Goal: Task Accomplishment & Management: Use online tool/utility

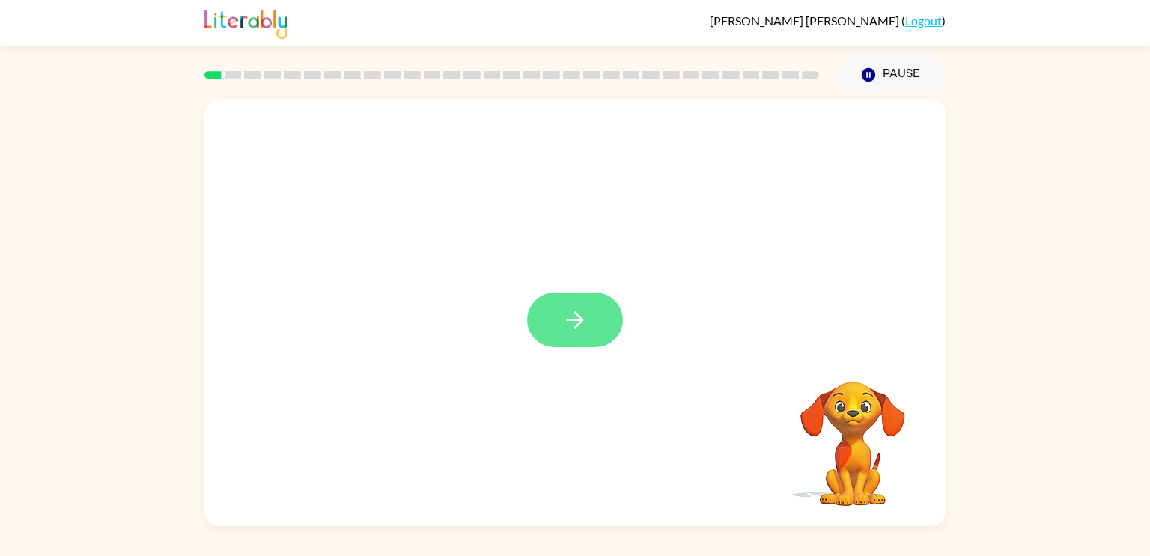
click at [580, 323] on icon "button" at bounding box center [574, 319] width 17 height 17
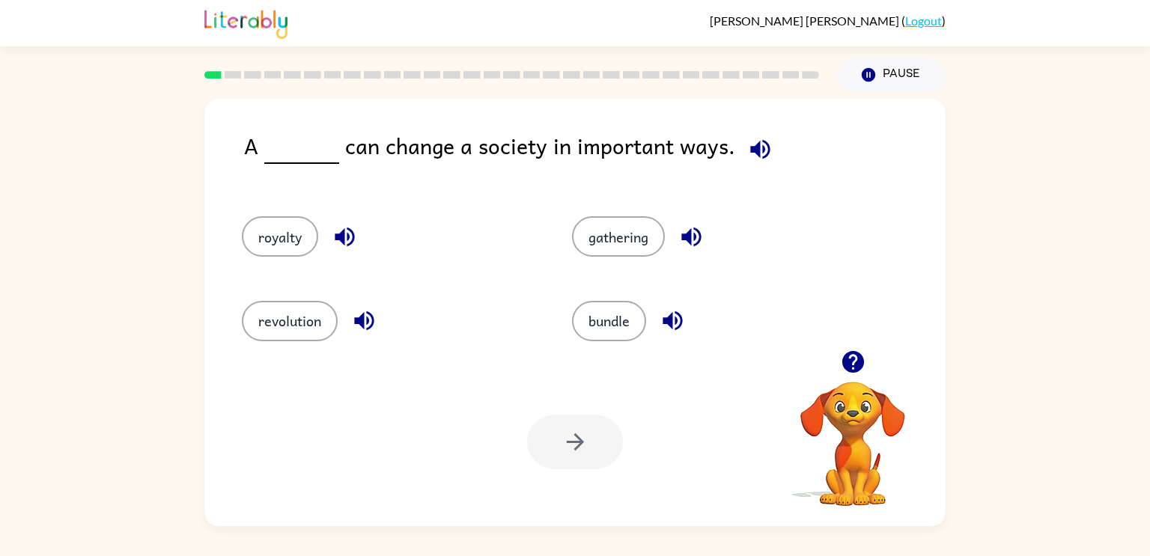
click at [750, 154] on icon "button" at bounding box center [759, 148] width 19 height 19
click at [750, 149] on icon "button" at bounding box center [759, 148] width 19 height 19
click at [755, 146] on icon "button" at bounding box center [759, 148] width 19 height 19
click at [351, 320] on icon "button" at bounding box center [364, 321] width 26 height 26
click at [753, 144] on icon "button" at bounding box center [760, 149] width 26 height 26
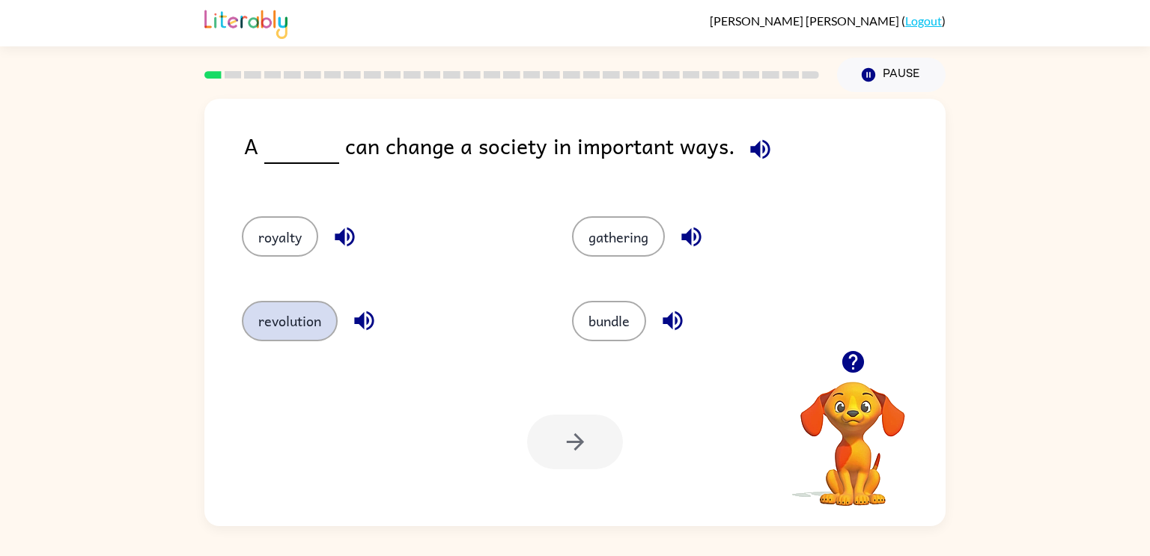
click at [260, 314] on button "revolution" at bounding box center [290, 321] width 96 height 40
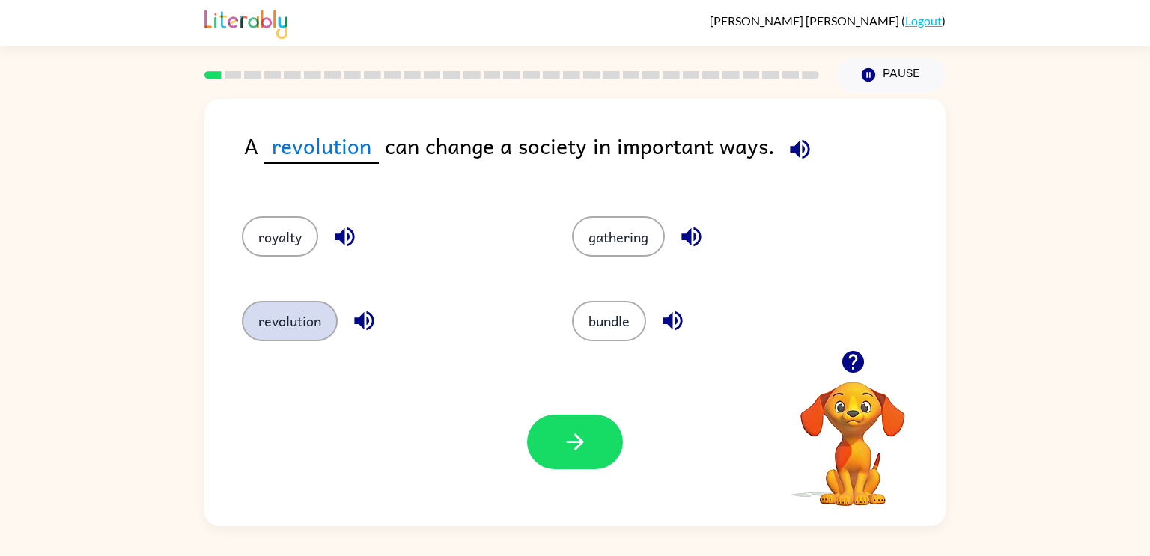
click at [278, 319] on button "revolution" at bounding box center [290, 321] width 96 height 40
click at [541, 453] on button "button" at bounding box center [575, 442] width 96 height 55
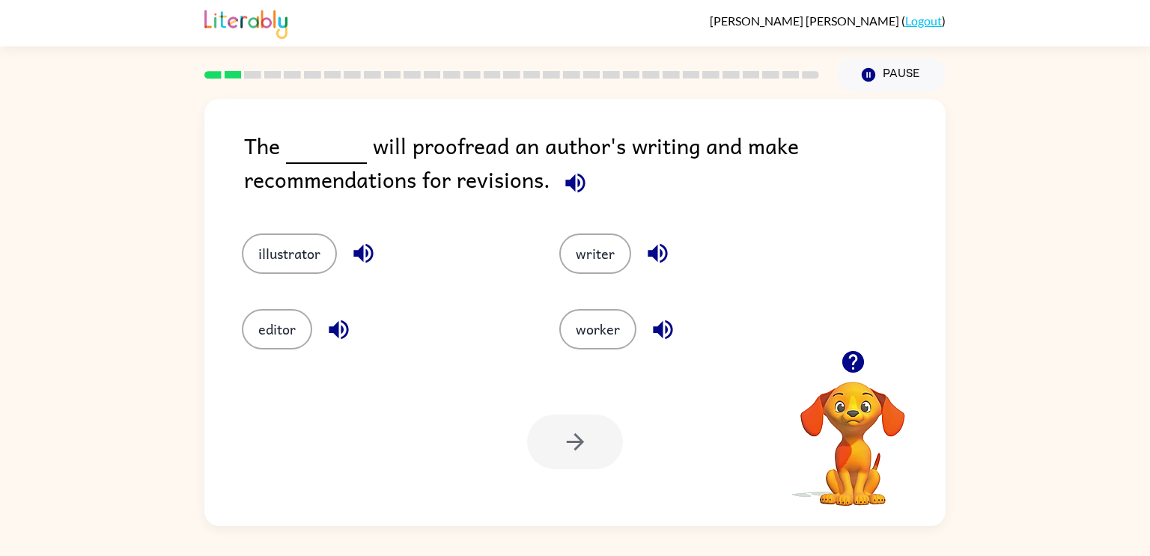
click at [568, 186] on icon "button" at bounding box center [574, 182] width 19 height 19
click at [266, 335] on button "editor" at bounding box center [277, 329] width 70 height 40
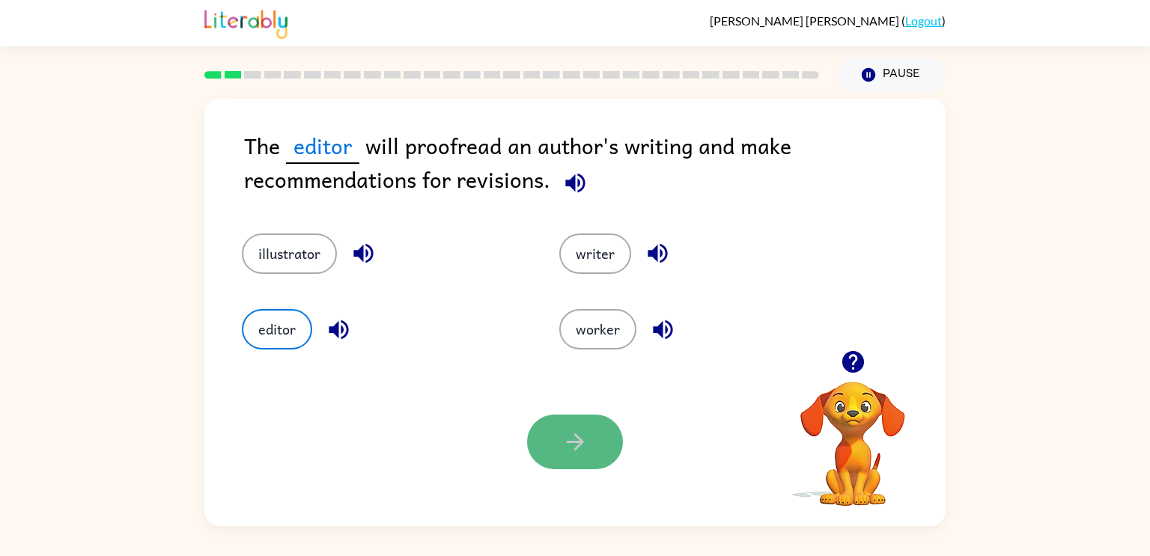
click at [597, 444] on button "button" at bounding box center [575, 442] width 96 height 55
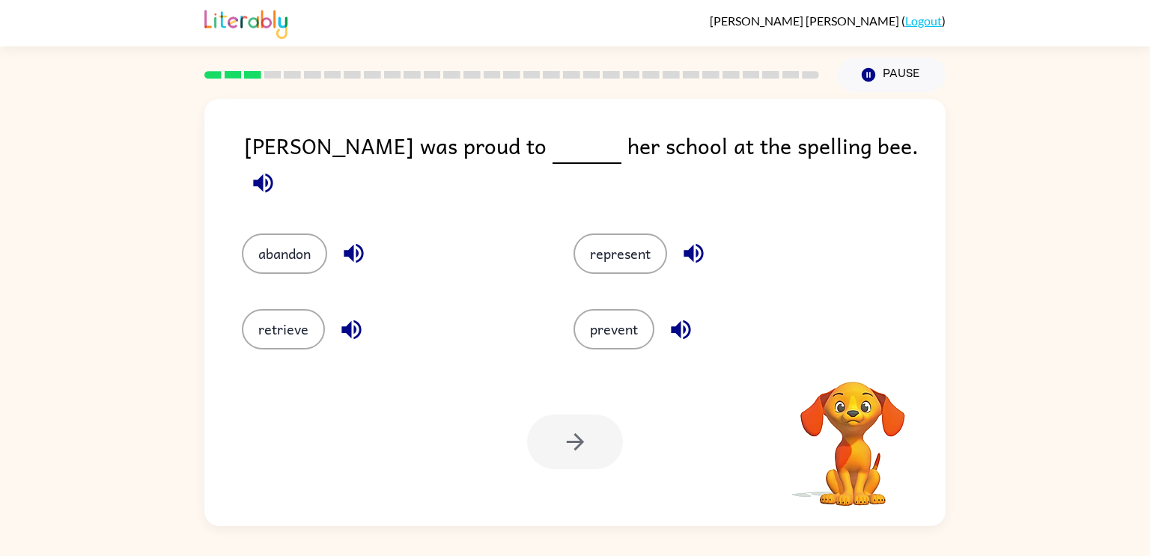
click at [272, 173] on icon "button" at bounding box center [262, 182] width 19 height 19
click at [607, 250] on button "represent" at bounding box center [620, 254] width 94 height 40
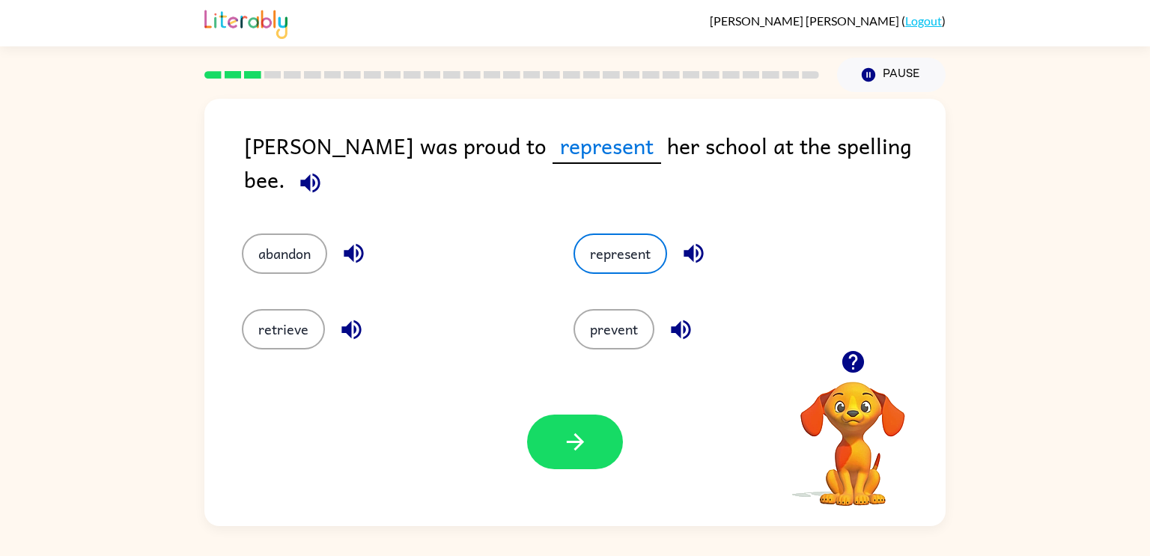
click at [323, 170] on icon "button" at bounding box center [310, 183] width 26 height 26
click at [578, 452] on icon "button" at bounding box center [575, 442] width 26 height 26
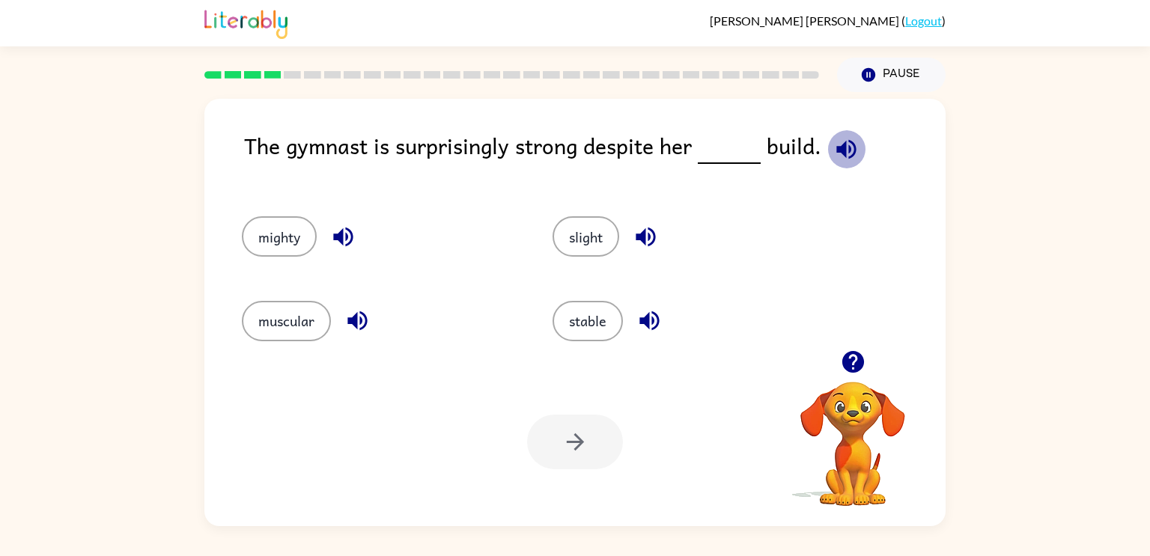
click at [845, 149] on icon "button" at bounding box center [845, 148] width 19 height 19
click at [578, 254] on button "slight" at bounding box center [585, 236] width 67 height 40
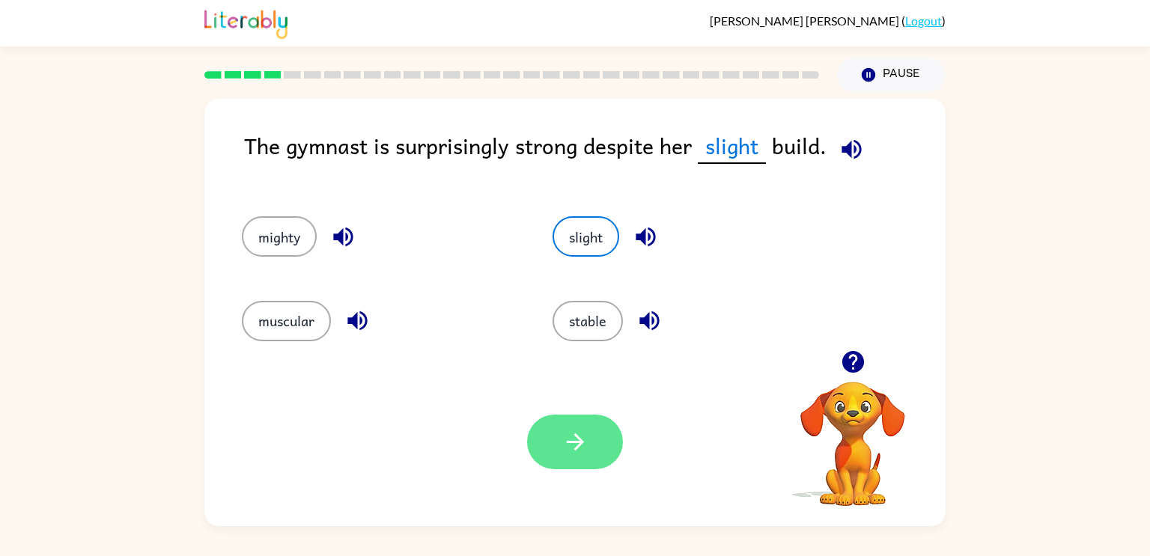
click at [573, 427] on button "button" at bounding box center [575, 442] width 96 height 55
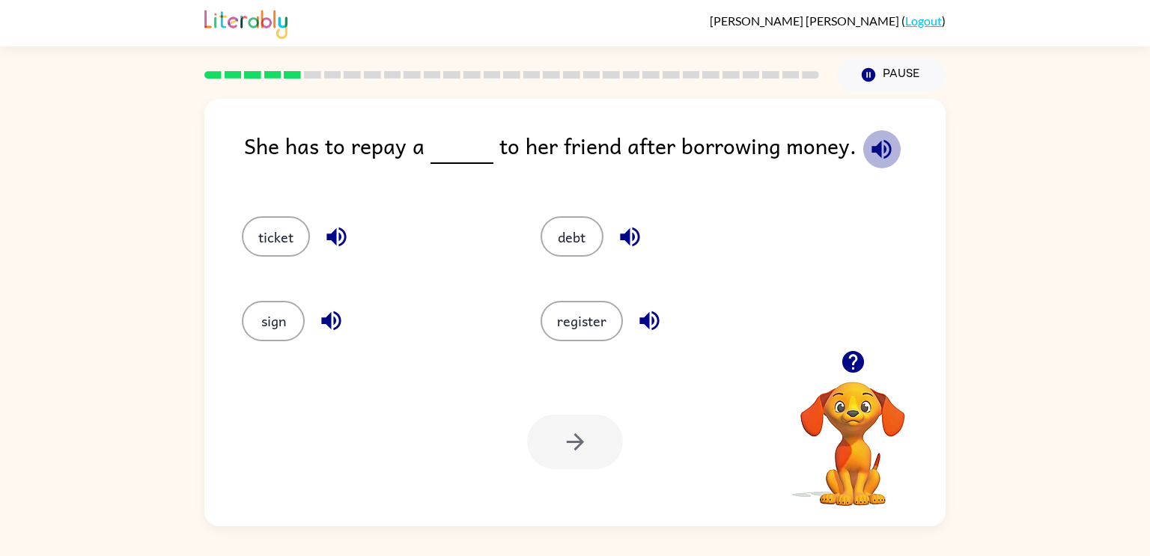
click at [871, 142] on icon "button" at bounding box center [881, 149] width 26 height 26
click at [563, 242] on button "debt" at bounding box center [571, 236] width 63 height 40
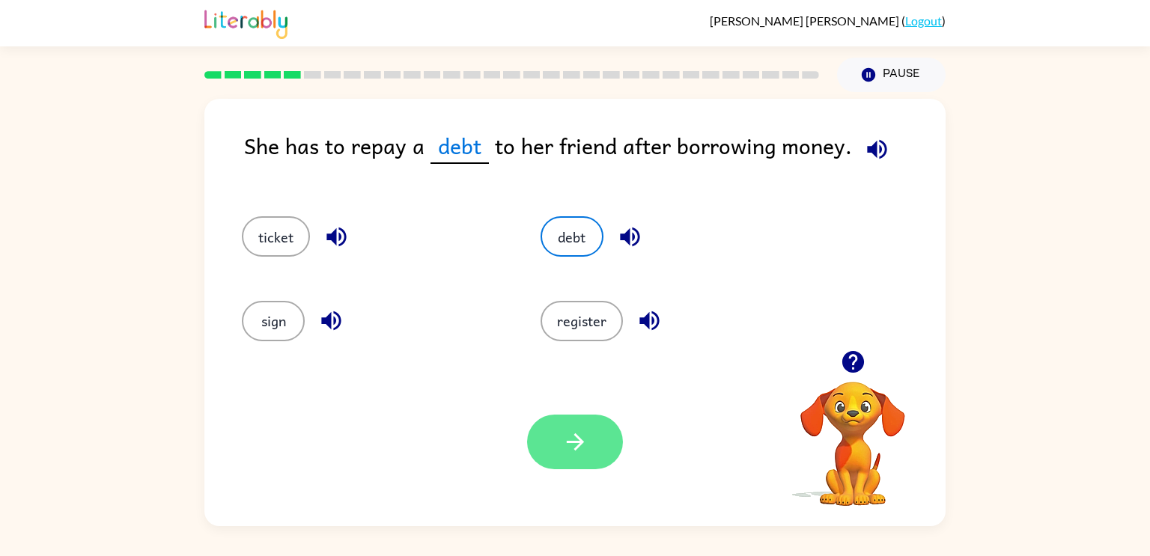
click at [552, 432] on button "button" at bounding box center [575, 442] width 96 height 55
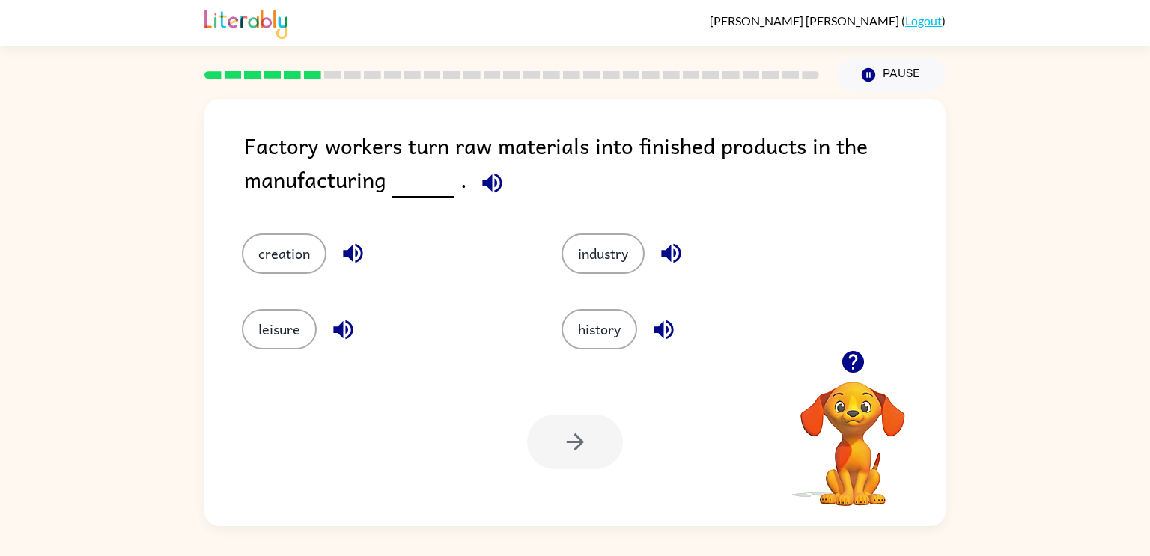
click at [479, 185] on icon "button" at bounding box center [492, 183] width 26 height 26
click at [587, 275] on div "industry" at bounding box center [693, 243] width 320 height 76
click at [585, 263] on button "industry" at bounding box center [602, 254] width 83 height 40
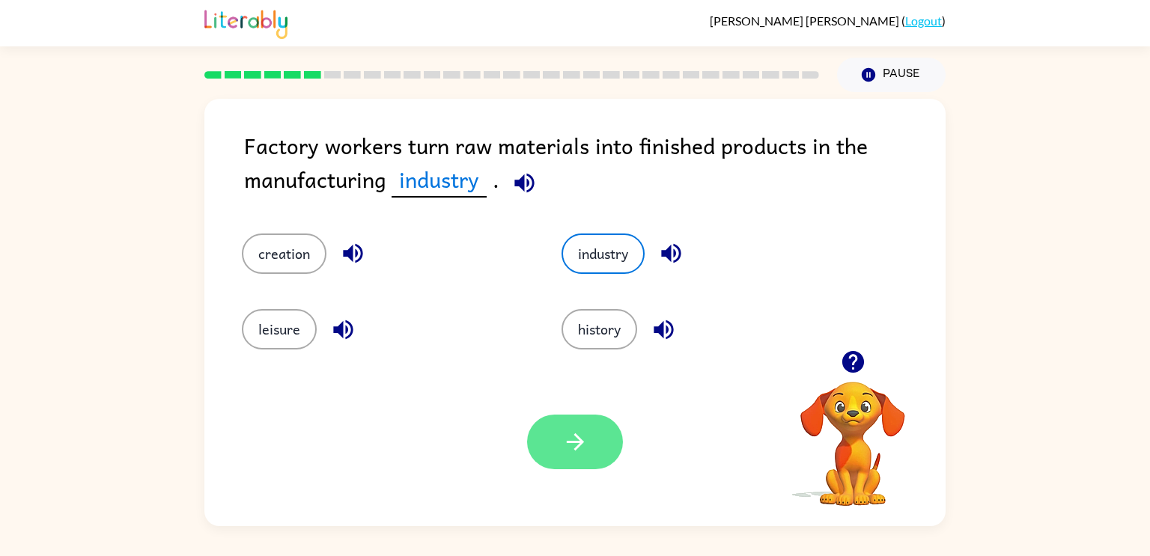
click at [570, 427] on button "button" at bounding box center [575, 442] width 96 height 55
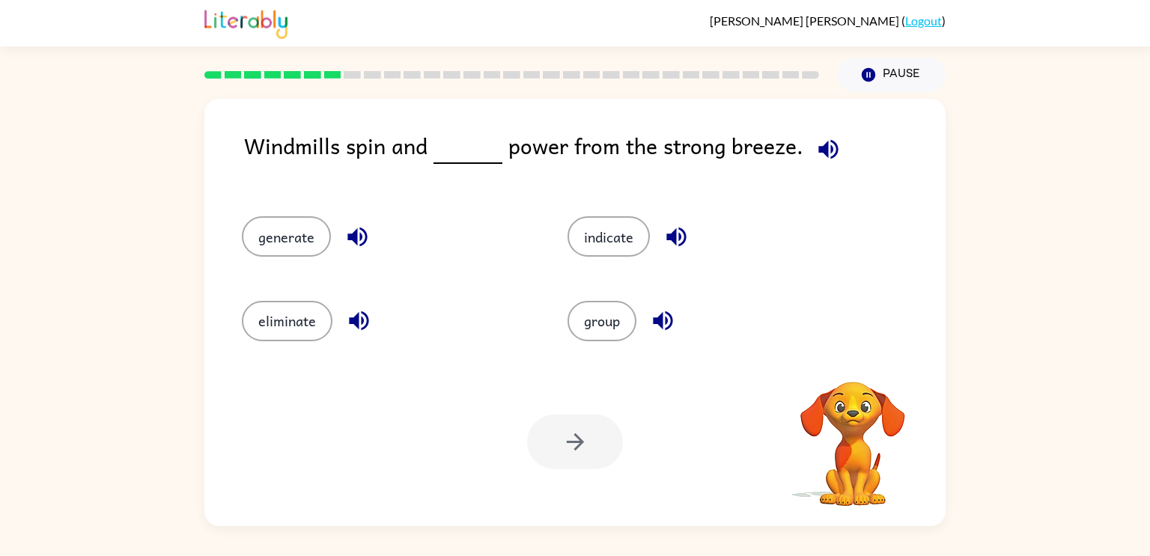
click at [828, 147] on icon "button" at bounding box center [828, 149] width 26 height 26
click at [295, 235] on button "generate" at bounding box center [286, 236] width 89 height 40
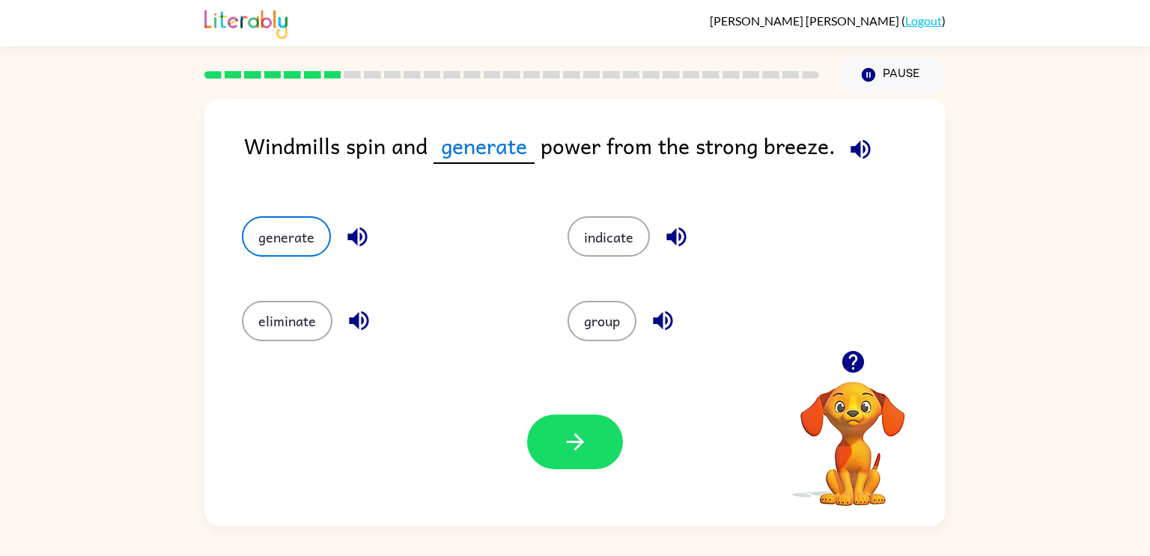
click at [362, 245] on icon "button" at bounding box center [357, 237] width 26 height 26
click at [550, 442] on button "button" at bounding box center [575, 442] width 96 height 55
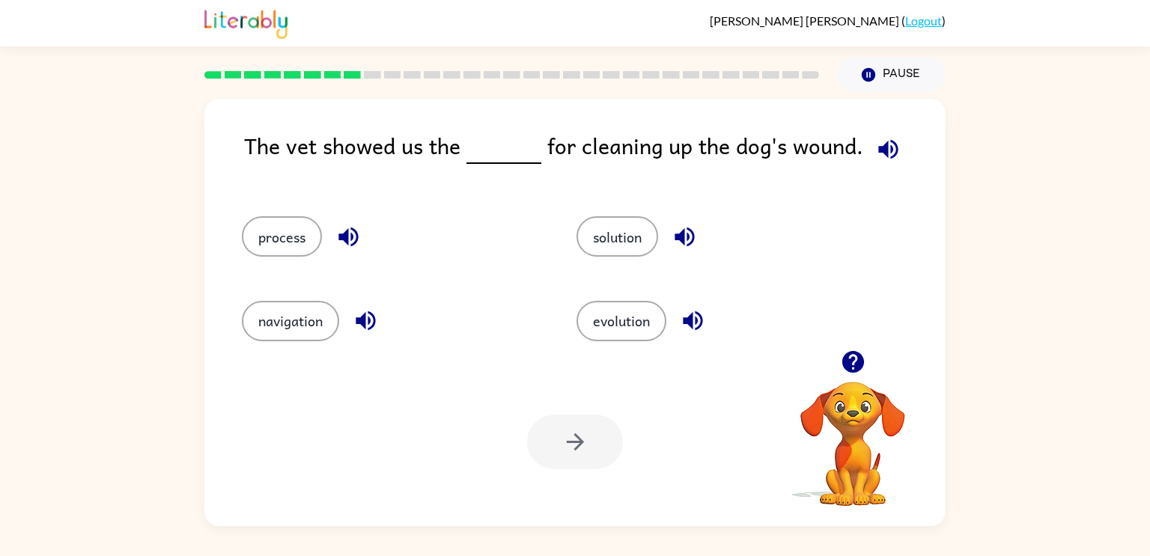
click at [882, 162] on icon "button" at bounding box center [888, 149] width 26 height 26
click at [888, 148] on icon "button" at bounding box center [888, 149] width 26 height 26
click at [290, 237] on button "process" at bounding box center [282, 236] width 80 height 40
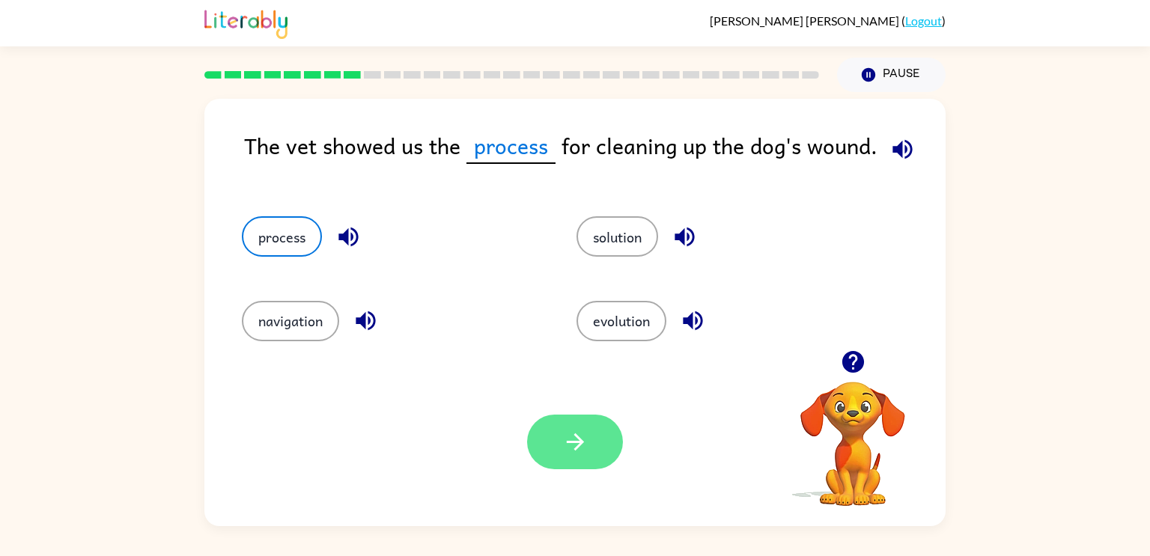
click at [593, 445] on button "button" at bounding box center [575, 442] width 96 height 55
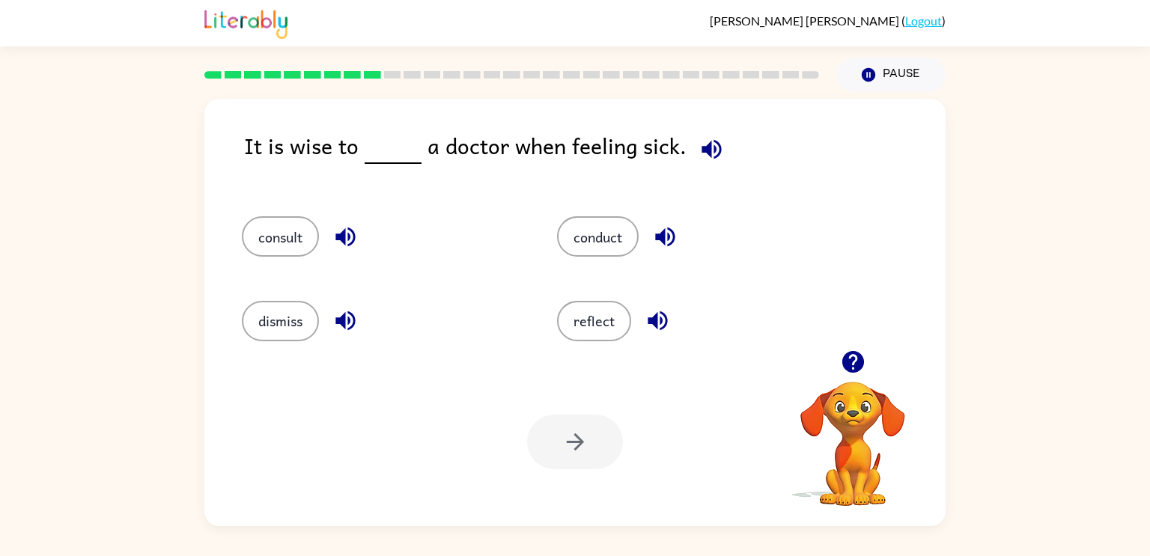
click at [701, 144] on icon "button" at bounding box center [711, 149] width 26 height 26
click at [333, 236] on icon "button" at bounding box center [345, 237] width 26 height 26
click at [335, 320] on icon "button" at bounding box center [345, 321] width 26 height 26
click at [671, 234] on icon "button" at bounding box center [665, 237] width 26 height 26
click at [652, 316] on icon "button" at bounding box center [657, 321] width 26 height 26
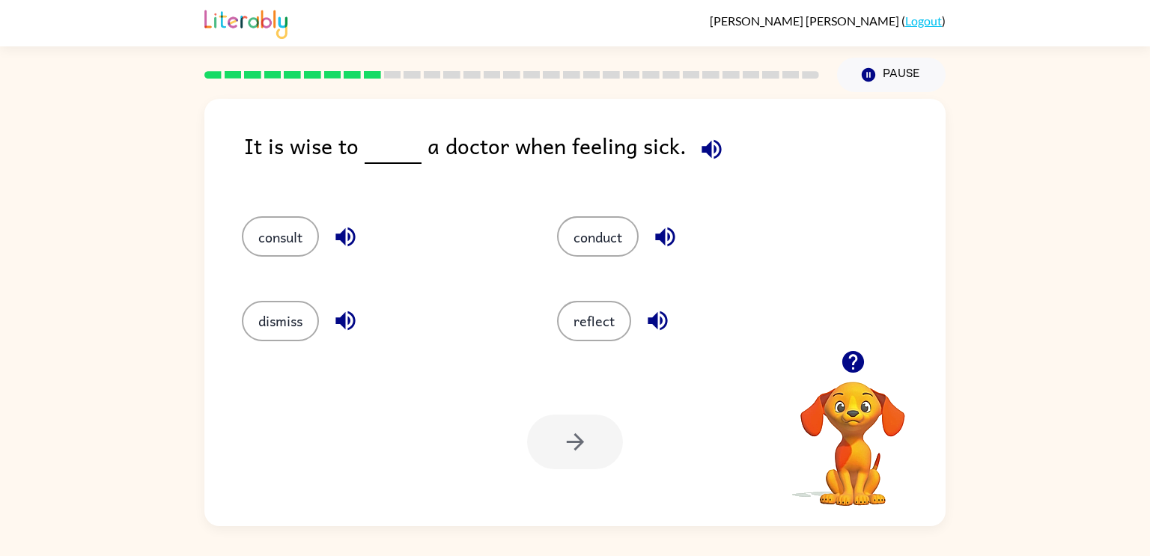
click at [652, 320] on icon "button" at bounding box center [656, 320] width 19 height 19
click at [339, 236] on icon "button" at bounding box center [344, 237] width 19 height 19
click at [293, 234] on button "consult" at bounding box center [280, 236] width 77 height 40
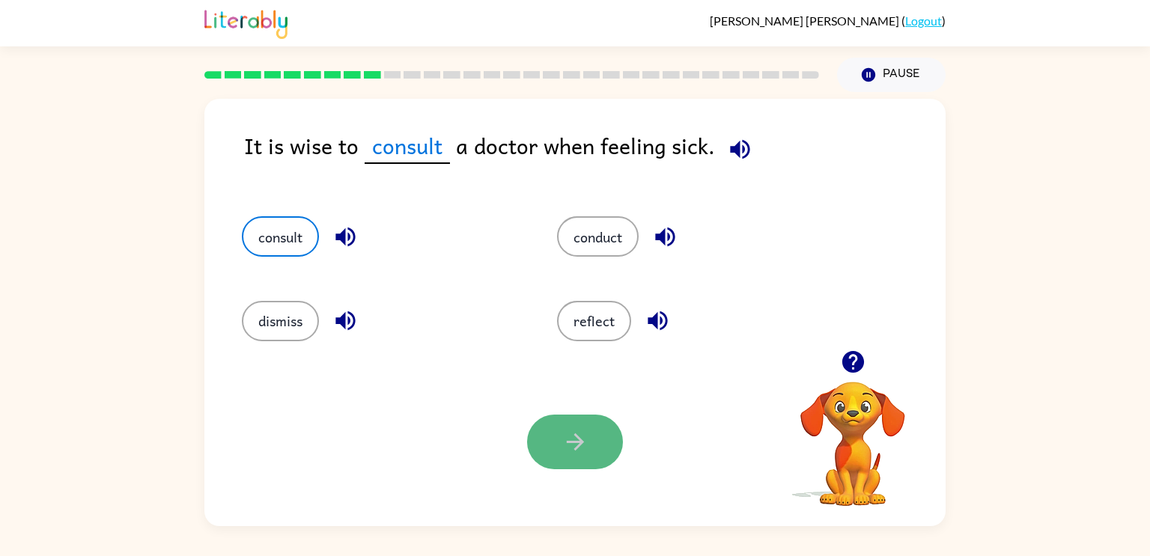
click at [575, 448] on icon "button" at bounding box center [574, 441] width 17 height 17
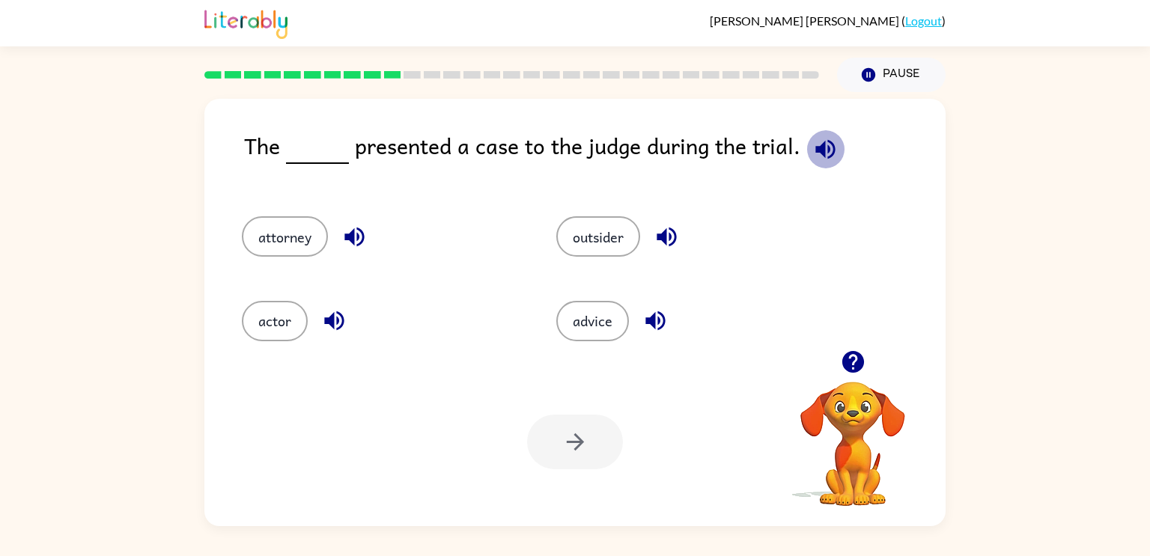
click at [817, 159] on icon "button" at bounding box center [825, 149] width 26 height 26
click at [304, 237] on button "attorney" at bounding box center [285, 236] width 86 height 40
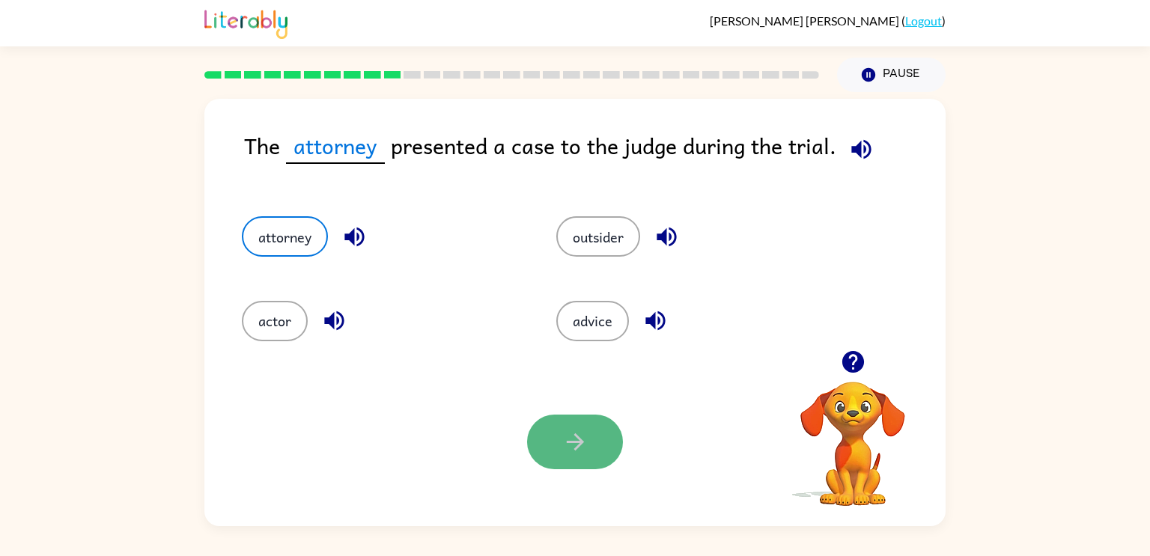
click at [563, 436] on icon "button" at bounding box center [575, 442] width 26 height 26
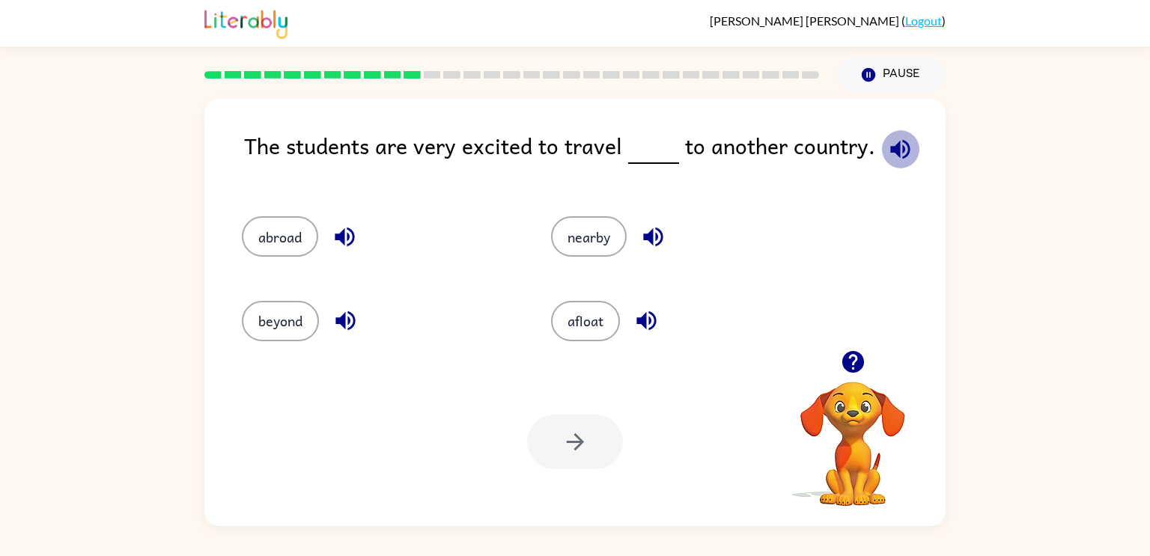
click at [899, 152] on icon "button" at bounding box center [899, 148] width 19 height 19
click at [903, 148] on icon "button" at bounding box center [899, 148] width 19 height 19
click at [288, 240] on button "abroad" at bounding box center [280, 236] width 76 height 40
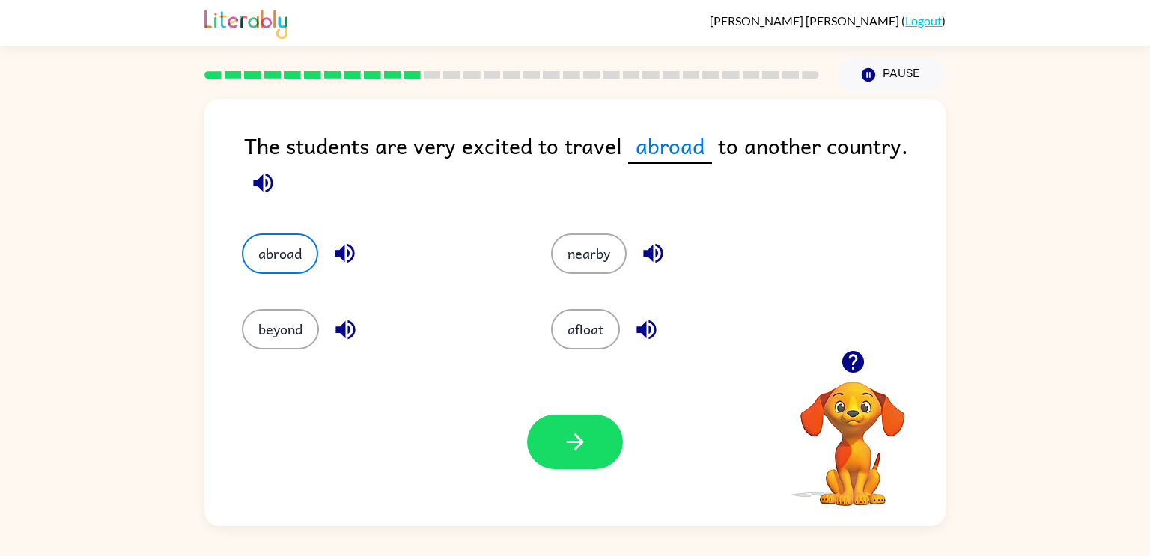
click at [261, 194] on icon "button" at bounding box center [263, 183] width 26 height 26
click at [287, 344] on button "beyond" at bounding box center [280, 329] width 77 height 40
click at [330, 329] on button "button" at bounding box center [345, 330] width 38 height 38
click at [263, 177] on icon "button" at bounding box center [263, 183] width 26 height 26
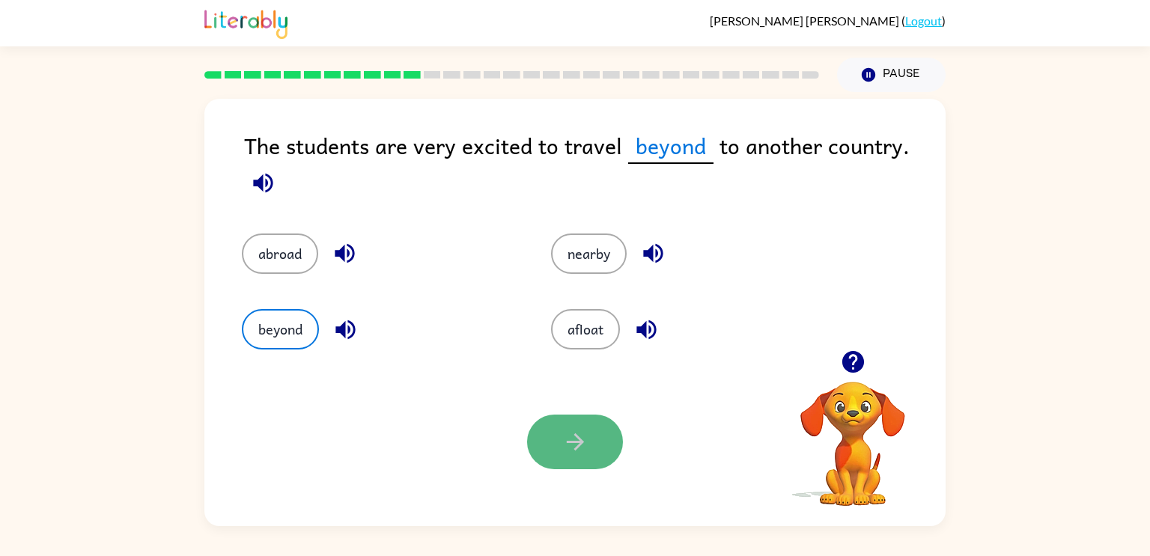
click at [578, 457] on button "button" at bounding box center [575, 442] width 96 height 55
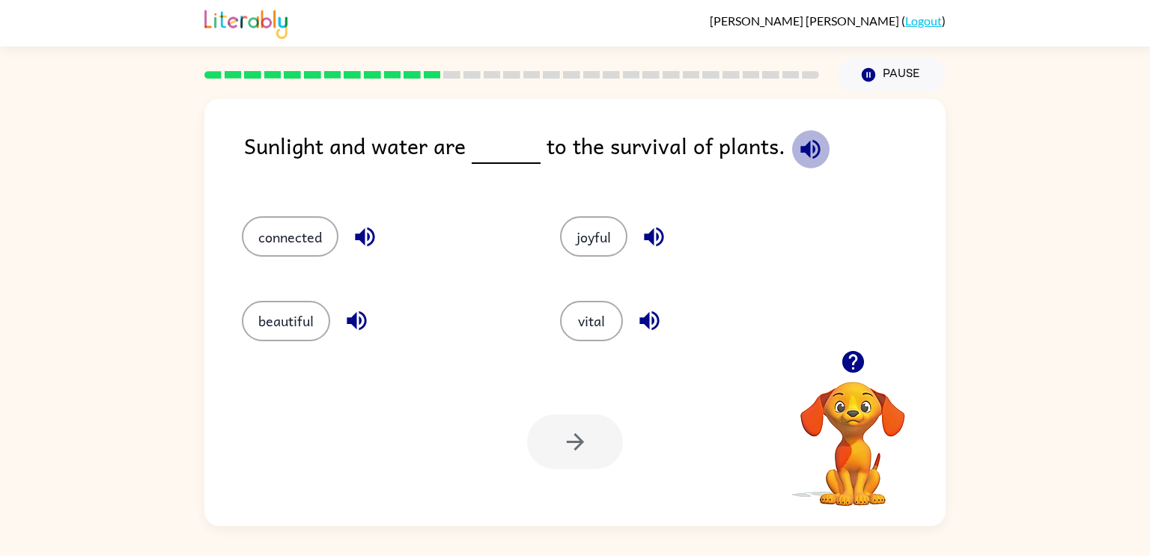
click at [800, 152] on icon "button" at bounding box center [809, 148] width 19 height 19
click at [648, 332] on icon "button" at bounding box center [649, 321] width 26 height 26
click at [585, 332] on button "vital" at bounding box center [591, 321] width 63 height 40
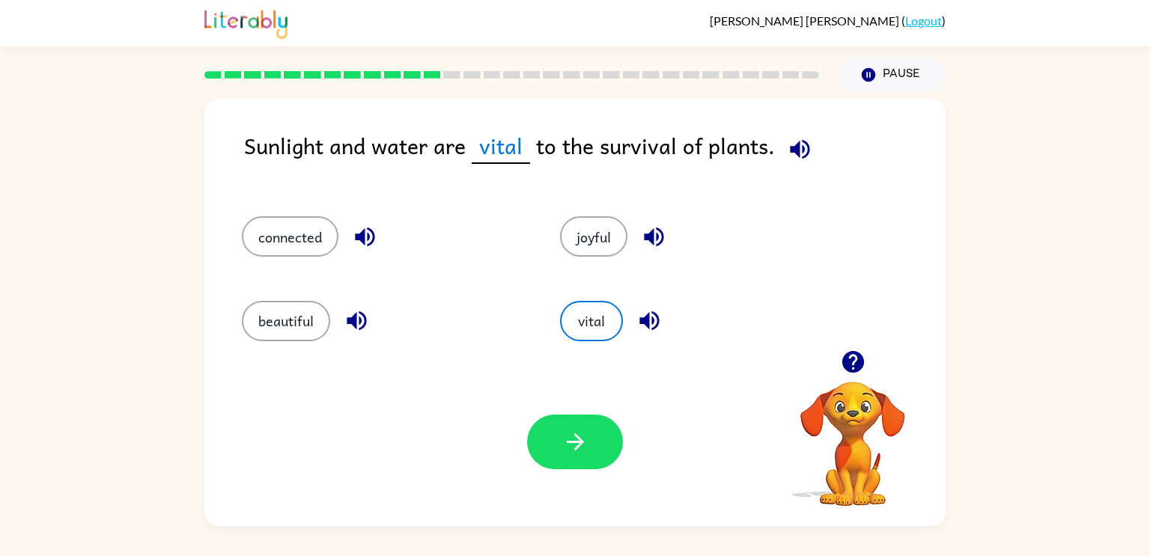
click at [555, 470] on div "Your browser must support playing .mp4 files to use Literably. Please try using…" at bounding box center [574, 442] width 741 height 168
click at [561, 460] on button "button" at bounding box center [575, 442] width 96 height 55
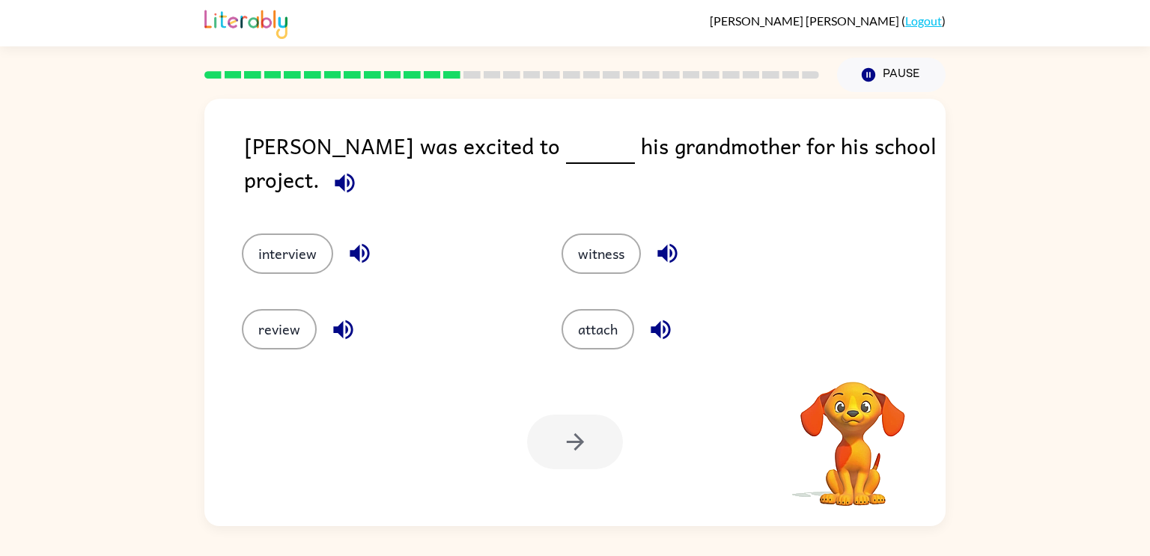
click at [364, 164] on button "button" at bounding box center [345, 183] width 38 height 38
click at [354, 173] on icon "button" at bounding box center [344, 182] width 19 height 19
click at [356, 244] on icon "button" at bounding box center [359, 253] width 19 height 19
click at [663, 244] on icon "button" at bounding box center [666, 253] width 19 height 19
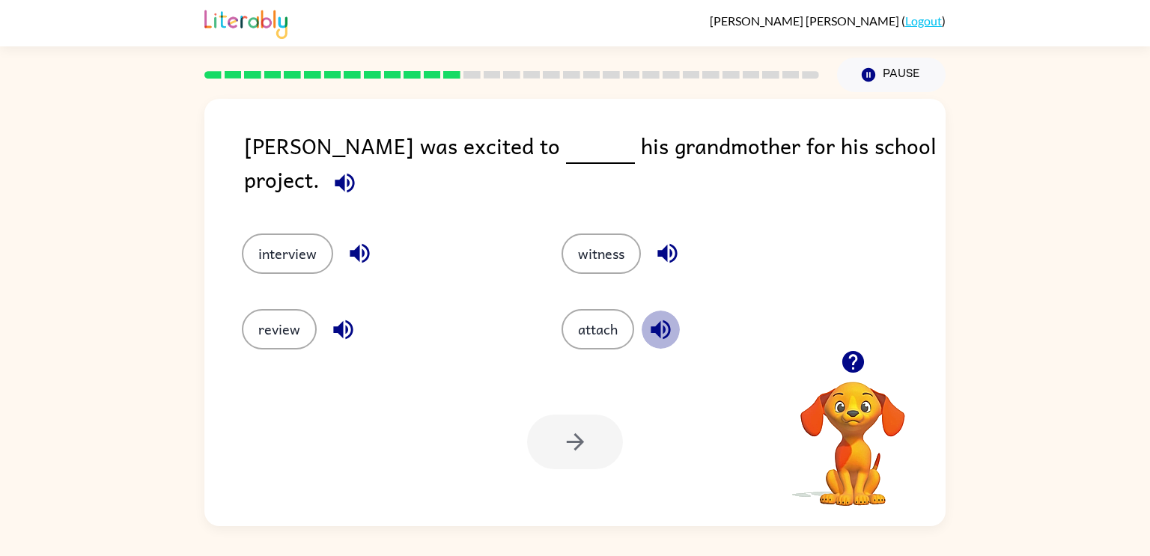
click at [652, 320] on icon "button" at bounding box center [659, 329] width 19 height 19
click at [339, 317] on icon "button" at bounding box center [343, 330] width 26 height 26
click at [297, 244] on button "interview" at bounding box center [287, 254] width 91 height 40
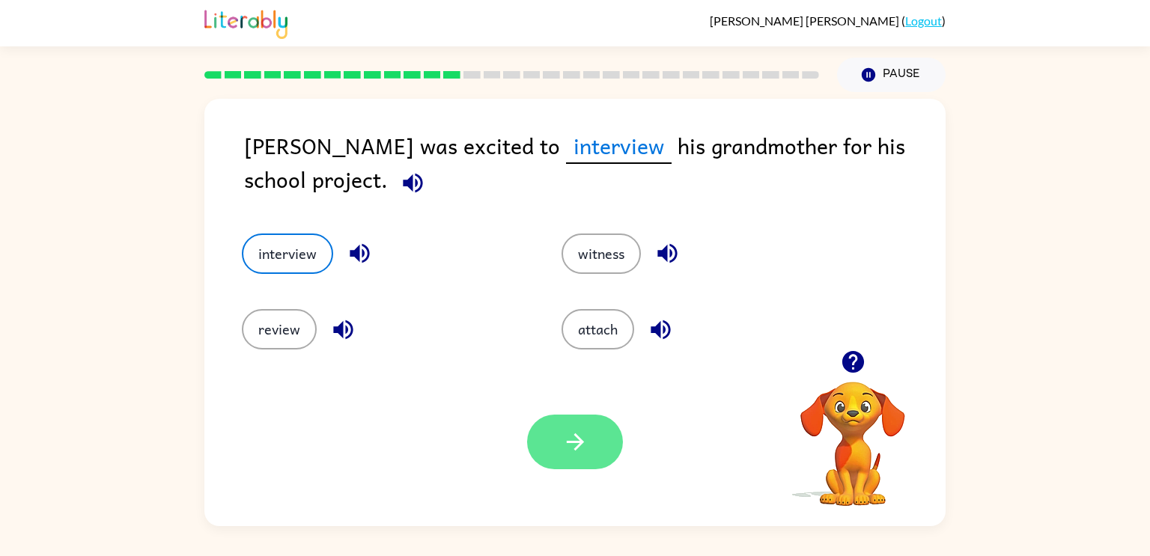
click at [547, 427] on button "button" at bounding box center [575, 442] width 96 height 55
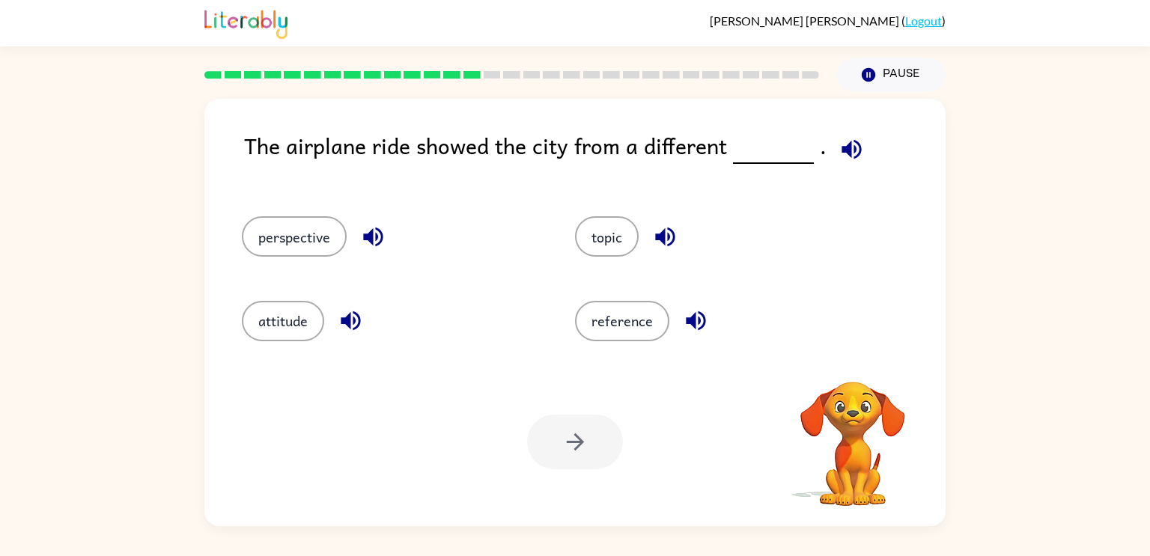
click at [851, 165] on button "button" at bounding box center [851, 149] width 38 height 38
click at [310, 231] on button "perspective" at bounding box center [294, 236] width 105 height 40
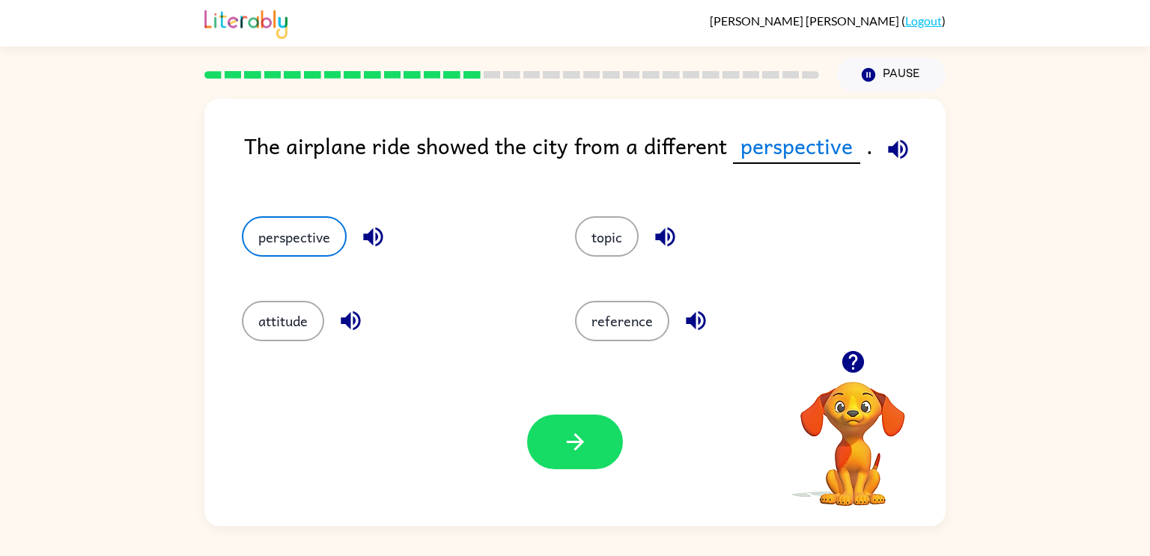
click at [693, 311] on icon "button" at bounding box center [696, 321] width 26 height 26
click at [689, 316] on icon "button" at bounding box center [695, 320] width 19 height 19
click at [560, 419] on button "button" at bounding box center [575, 442] width 96 height 55
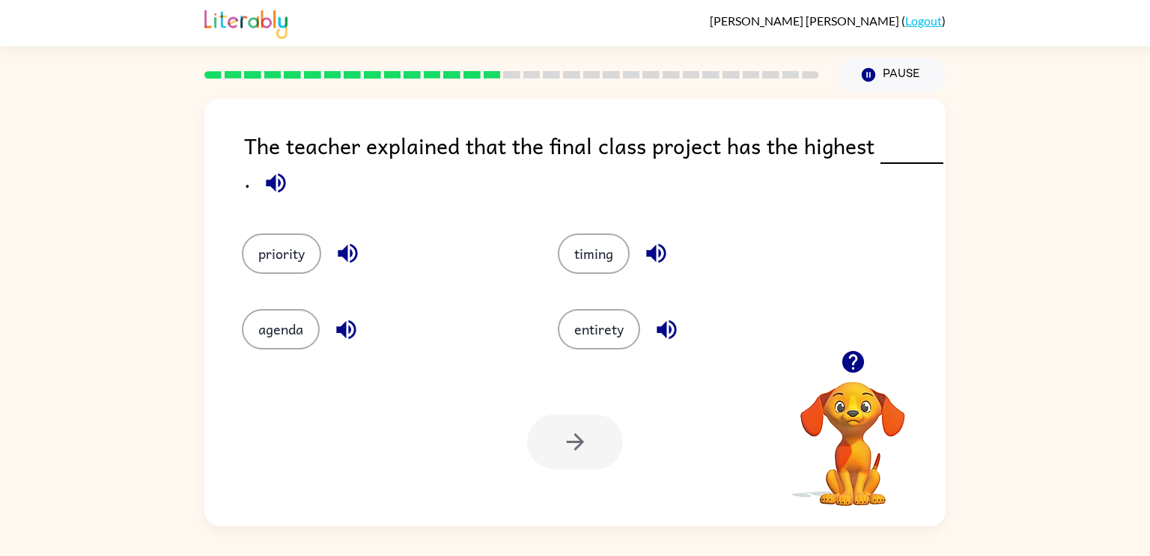
click at [274, 179] on icon "button" at bounding box center [275, 182] width 19 height 19
click at [342, 259] on icon "button" at bounding box center [348, 253] width 26 height 26
click at [278, 196] on icon "button" at bounding box center [276, 183] width 26 height 26
click at [659, 332] on icon "button" at bounding box center [665, 329] width 19 height 19
click at [266, 183] on icon "button" at bounding box center [275, 182] width 19 height 19
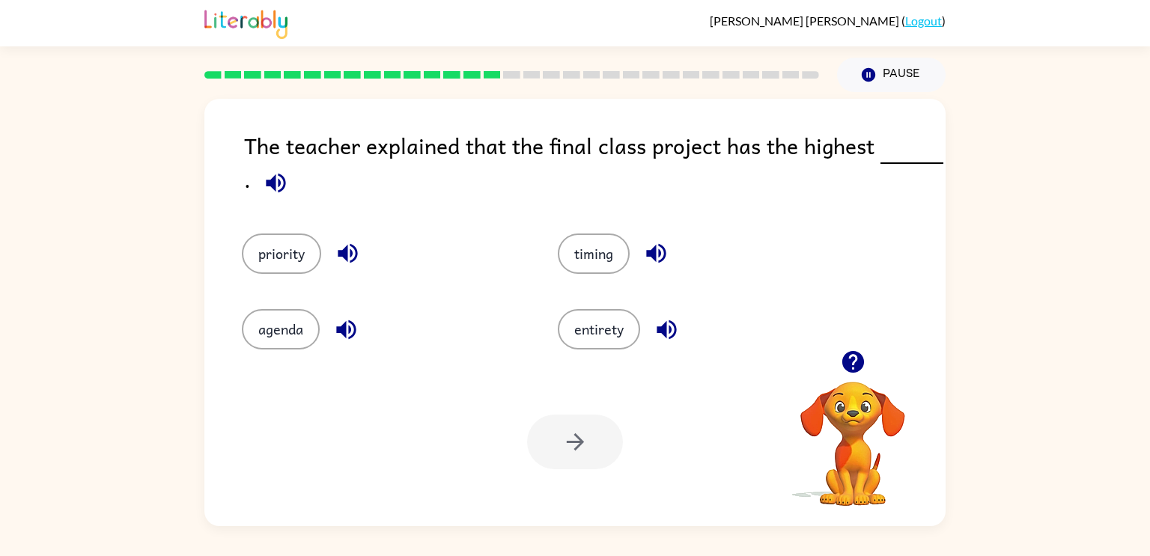
click at [662, 260] on icon "button" at bounding box center [655, 253] width 19 height 19
click at [293, 240] on button "priority" at bounding box center [281, 254] width 79 height 40
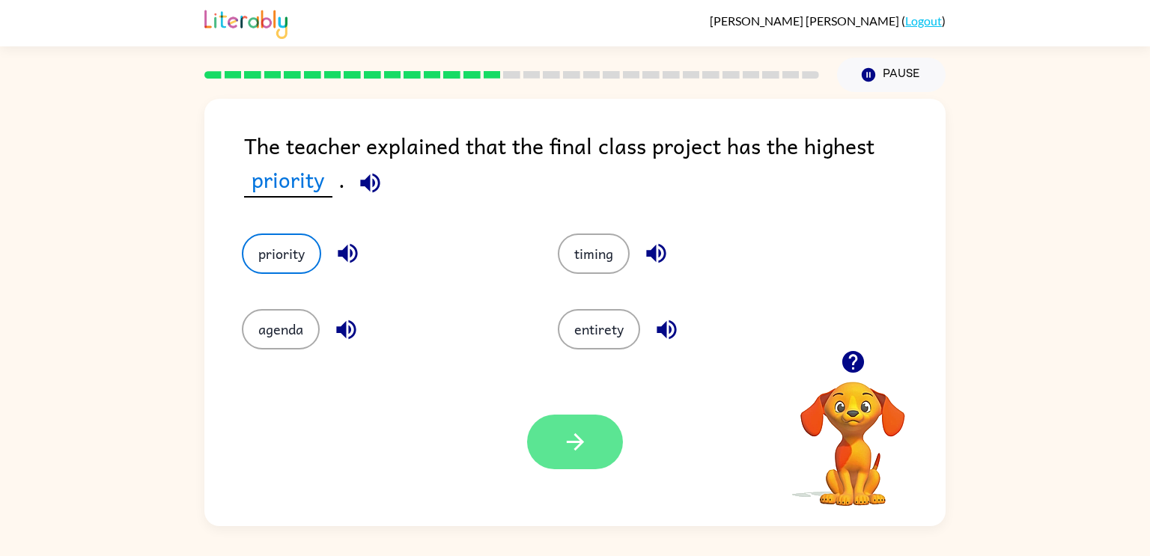
click at [588, 452] on icon "button" at bounding box center [575, 442] width 26 height 26
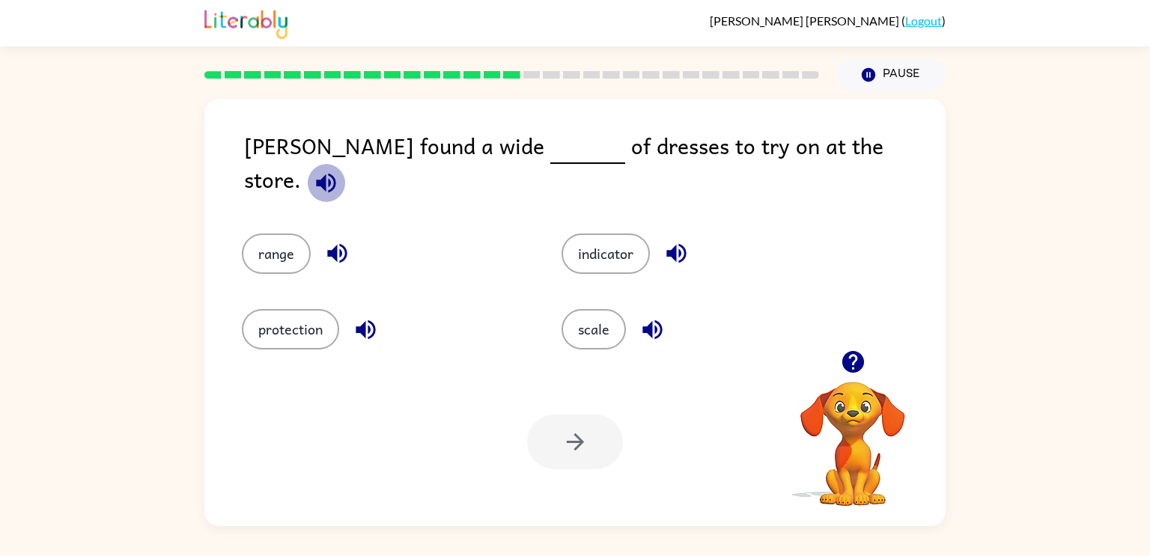
click at [339, 170] on icon "button" at bounding box center [326, 183] width 26 height 26
click at [338, 240] on icon "button" at bounding box center [337, 253] width 26 height 26
click at [293, 245] on button "range" at bounding box center [276, 254] width 69 height 40
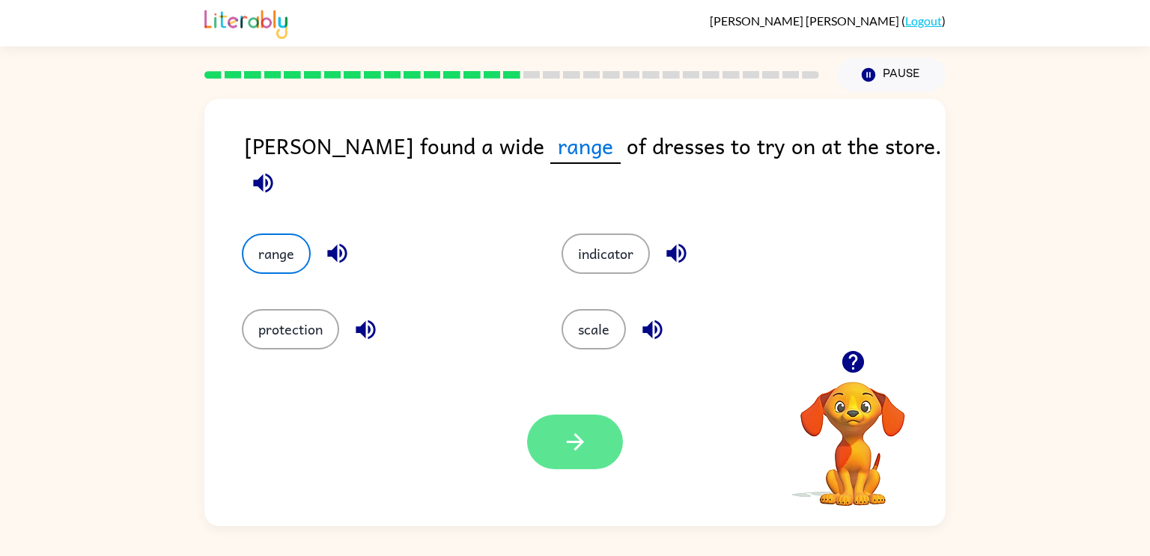
click at [580, 445] on icon "button" at bounding box center [575, 442] width 26 height 26
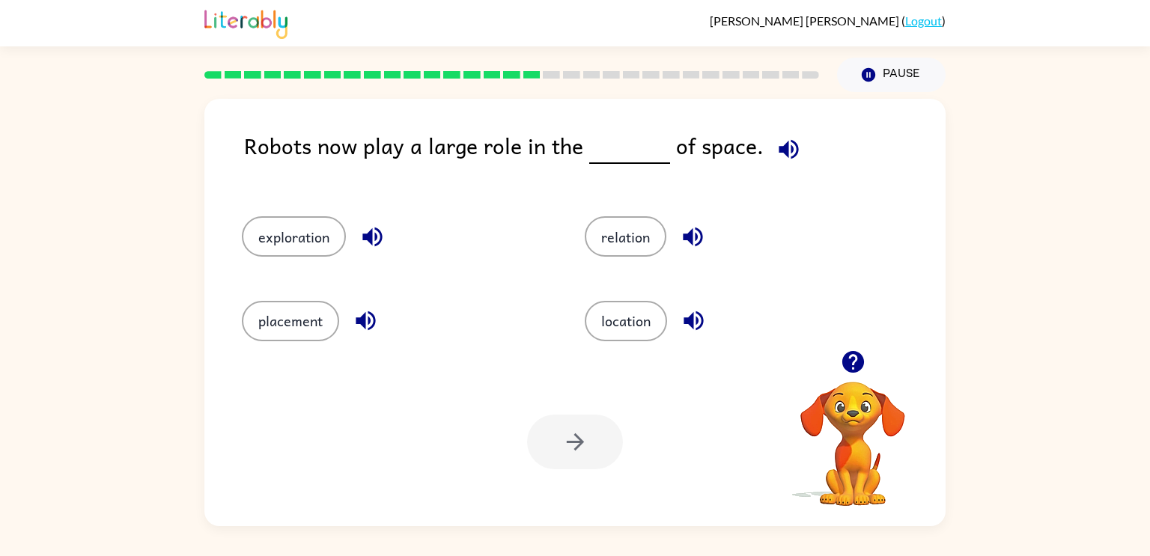
click at [778, 145] on icon "button" at bounding box center [788, 149] width 26 height 26
click at [367, 244] on icon "button" at bounding box center [372, 237] width 26 height 26
click at [312, 240] on button "exploration" at bounding box center [294, 236] width 104 height 40
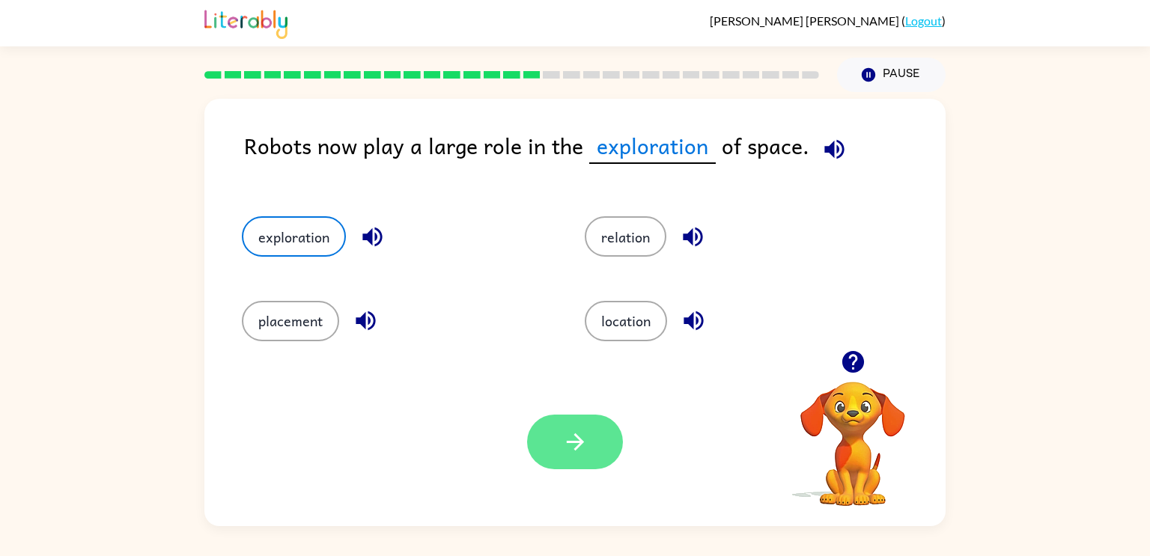
click at [576, 429] on icon "button" at bounding box center [575, 442] width 26 height 26
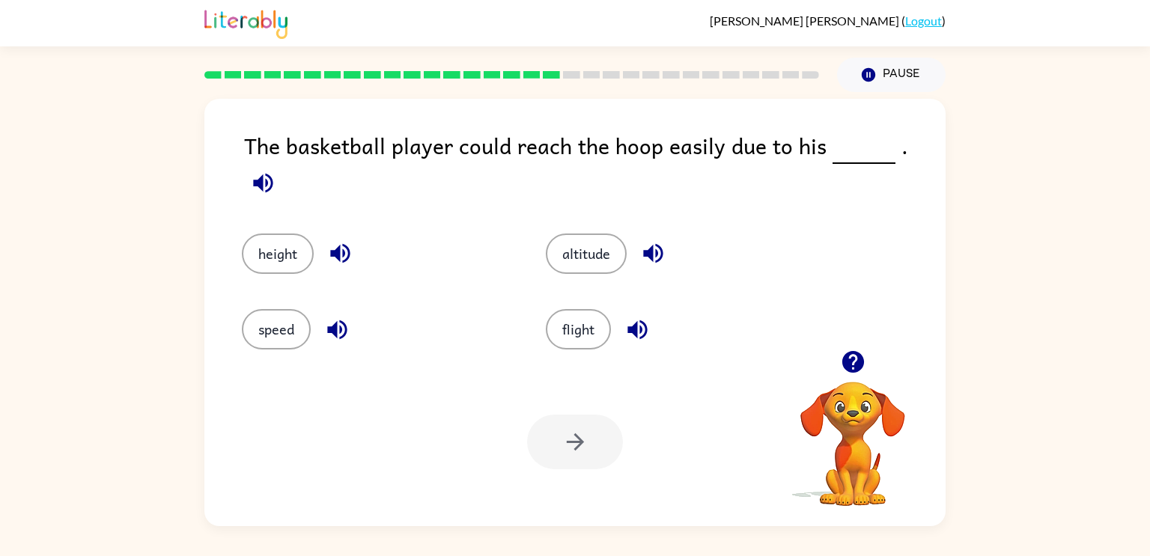
click at [276, 170] on icon "button" at bounding box center [263, 183] width 26 height 26
click at [296, 237] on button "height" at bounding box center [278, 254] width 72 height 40
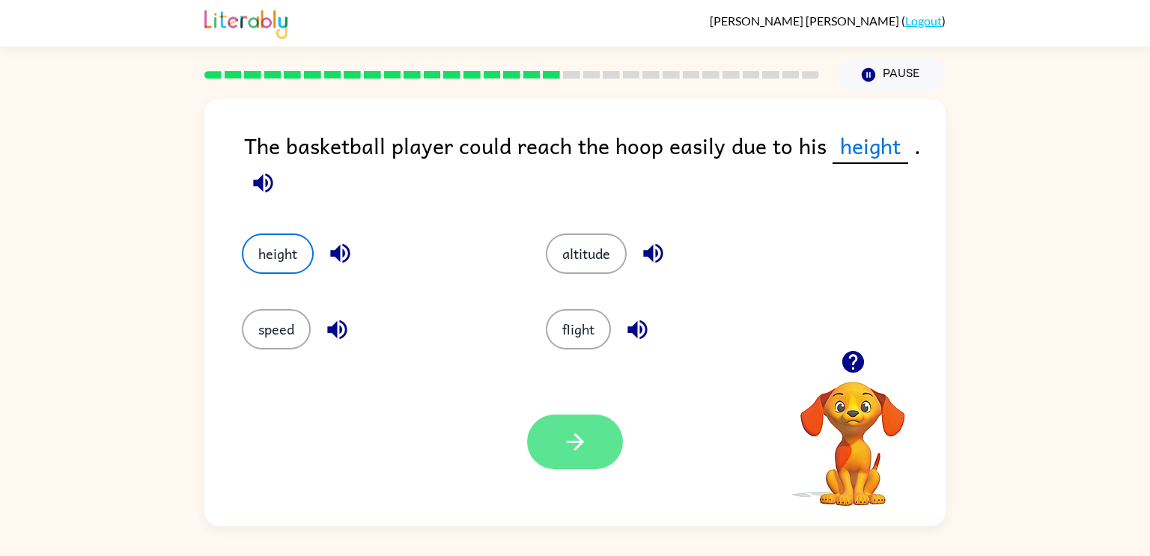
click at [577, 433] on icon "button" at bounding box center [575, 442] width 26 height 26
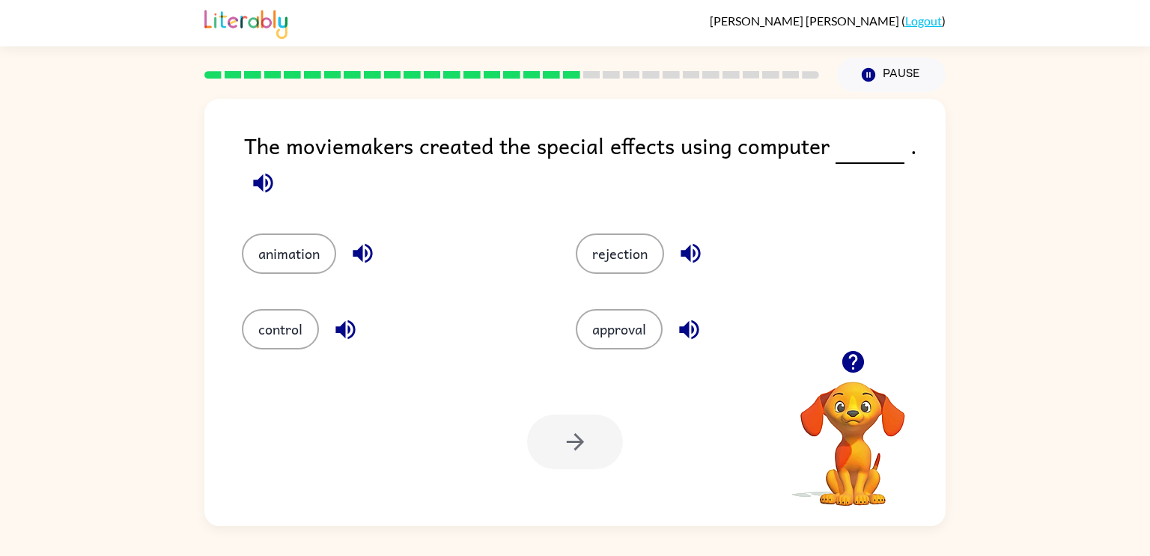
click at [250, 184] on icon "button" at bounding box center [263, 183] width 26 height 26
click at [290, 246] on button "animation" at bounding box center [289, 254] width 94 height 40
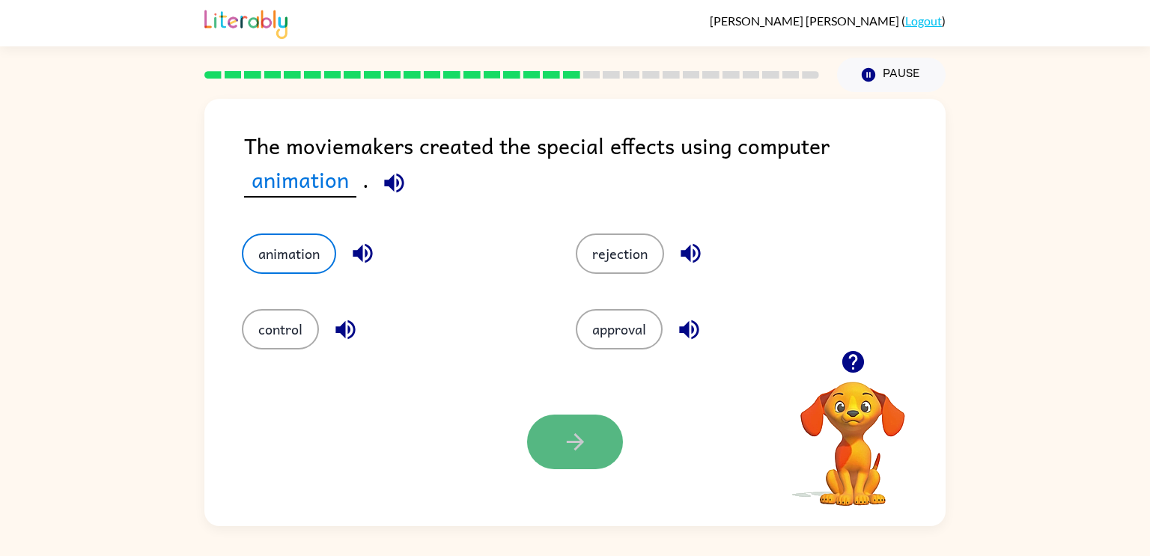
click at [567, 448] on icon "button" at bounding box center [575, 442] width 26 height 26
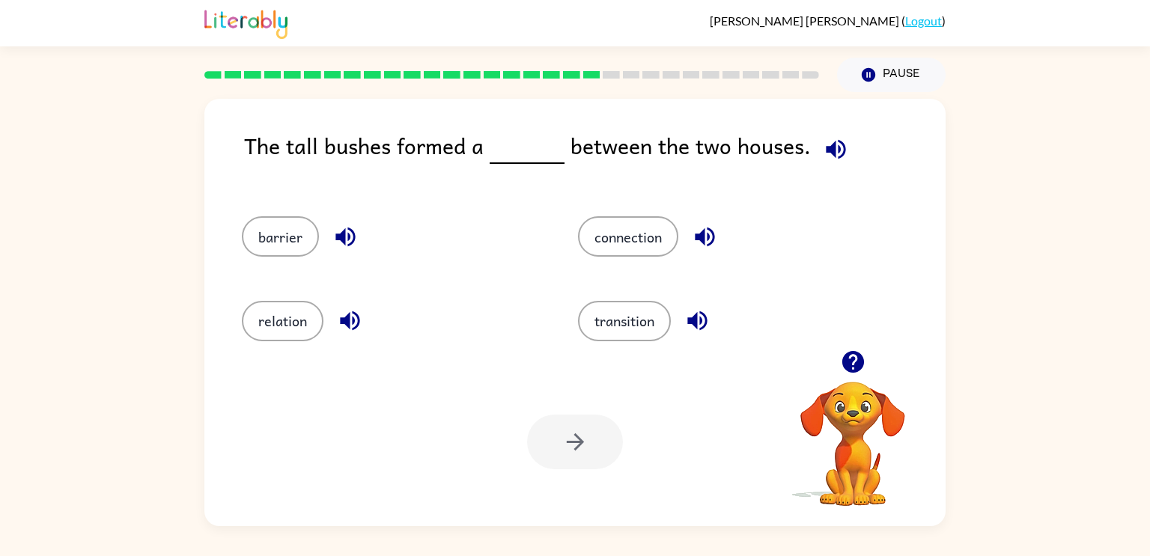
click at [826, 152] on icon "button" at bounding box center [835, 148] width 19 height 19
click at [335, 234] on icon "button" at bounding box center [345, 237] width 26 height 26
click at [700, 234] on icon "button" at bounding box center [704, 237] width 19 height 19
click at [696, 338] on button "button" at bounding box center [697, 321] width 38 height 38
click at [306, 229] on button "barrier" at bounding box center [280, 236] width 77 height 40
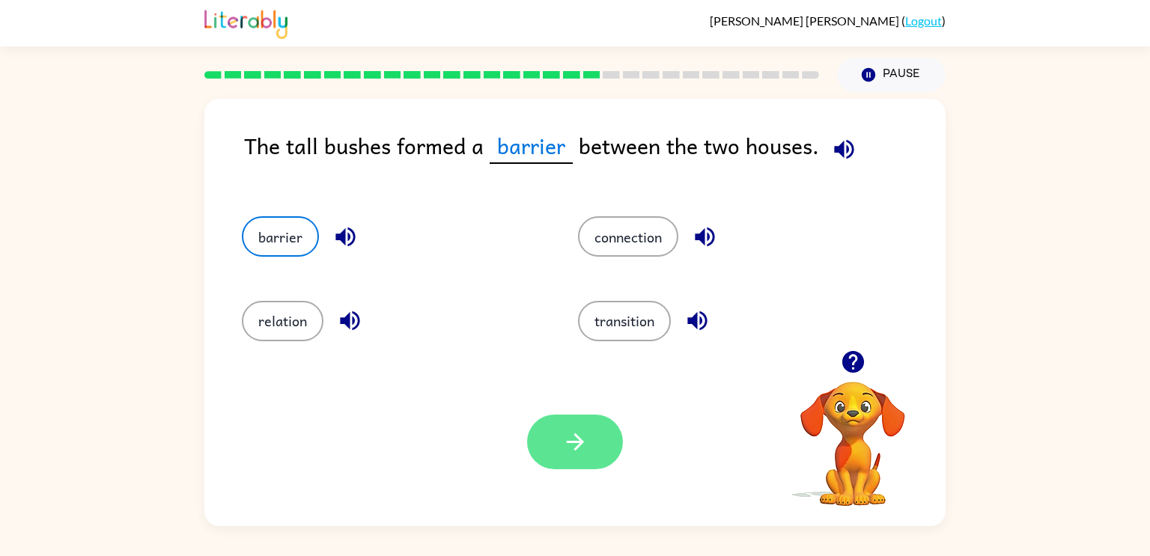
click at [603, 433] on button "button" at bounding box center [575, 442] width 96 height 55
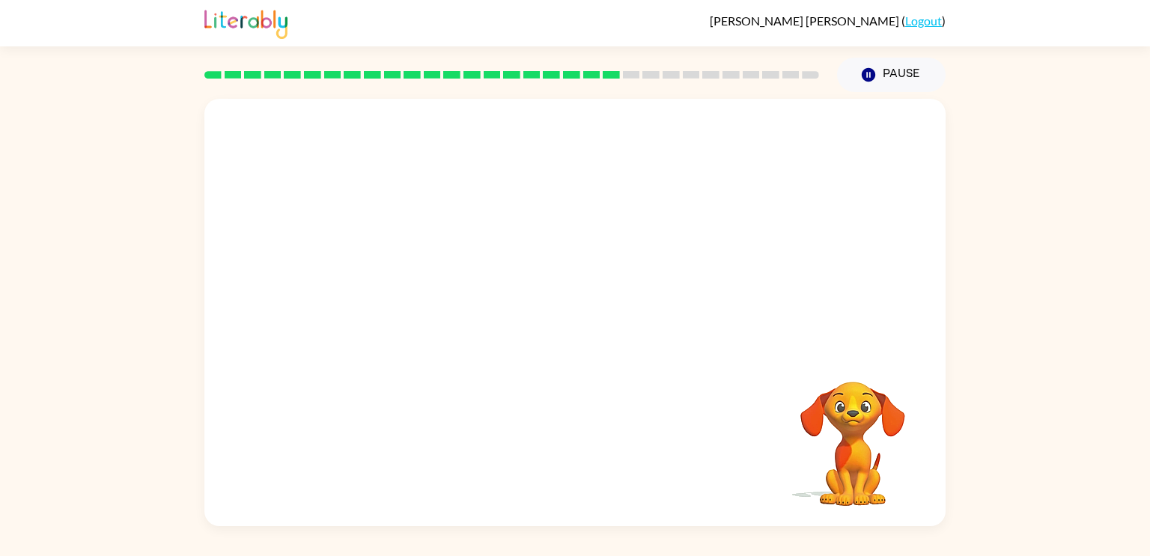
click at [429, 302] on video "Your browser must support playing .mp4 files to use Literably. Please try using…" at bounding box center [574, 224] width 741 height 251
click at [446, 313] on video "Your browser must support playing .mp4 files to use Literably. Please try using…" at bounding box center [574, 224] width 741 height 251
click at [457, 301] on video "Your browser must support playing .mp4 files to use Literably. Please try using…" at bounding box center [574, 224] width 741 height 251
click at [486, 299] on video "Your browser must support playing .mp4 files to use Literably. Please try using…" at bounding box center [574, 224] width 741 height 251
click at [574, 309] on icon "button" at bounding box center [575, 320] width 26 height 26
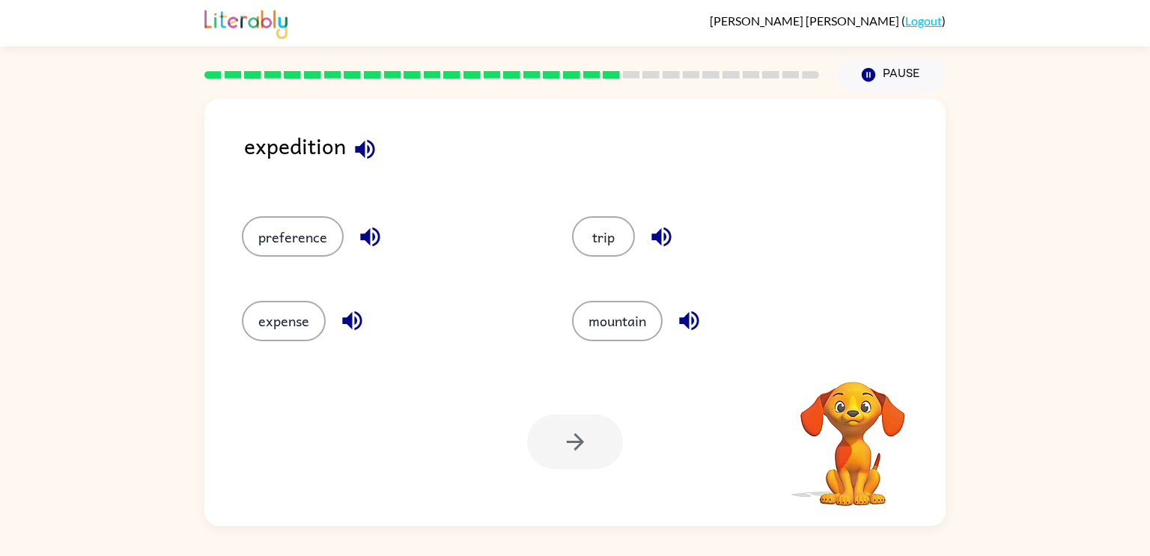
click at [368, 150] on icon "button" at bounding box center [364, 148] width 19 height 19
click at [355, 320] on icon "button" at bounding box center [351, 320] width 19 height 19
click at [367, 241] on icon "button" at bounding box center [369, 237] width 19 height 19
click at [614, 239] on button "trip" at bounding box center [603, 236] width 63 height 40
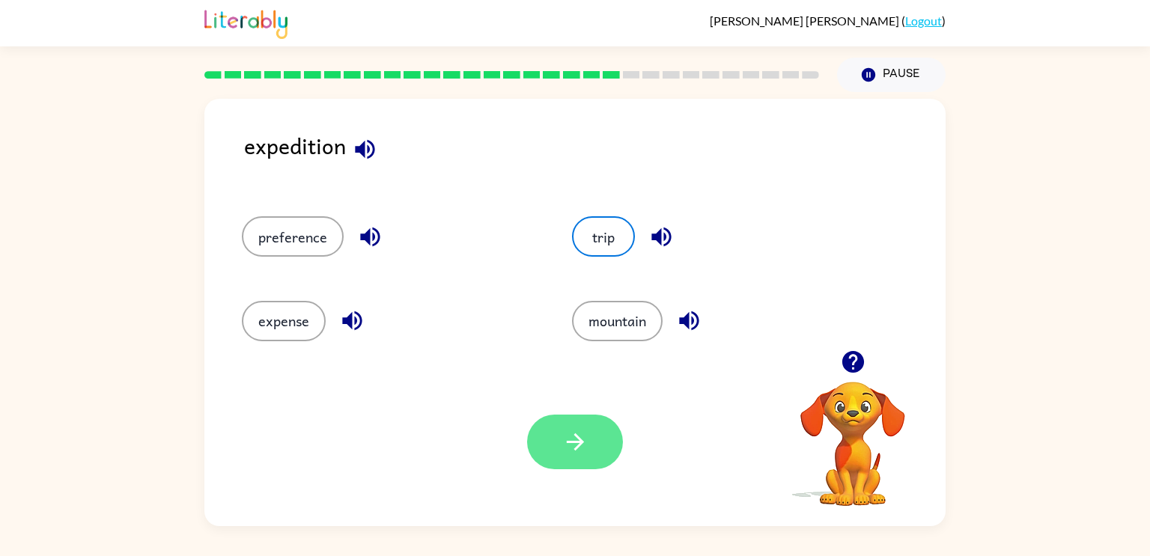
click at [566, 437] on icon "button" at bounding box center [575, 442] width 26 height 26
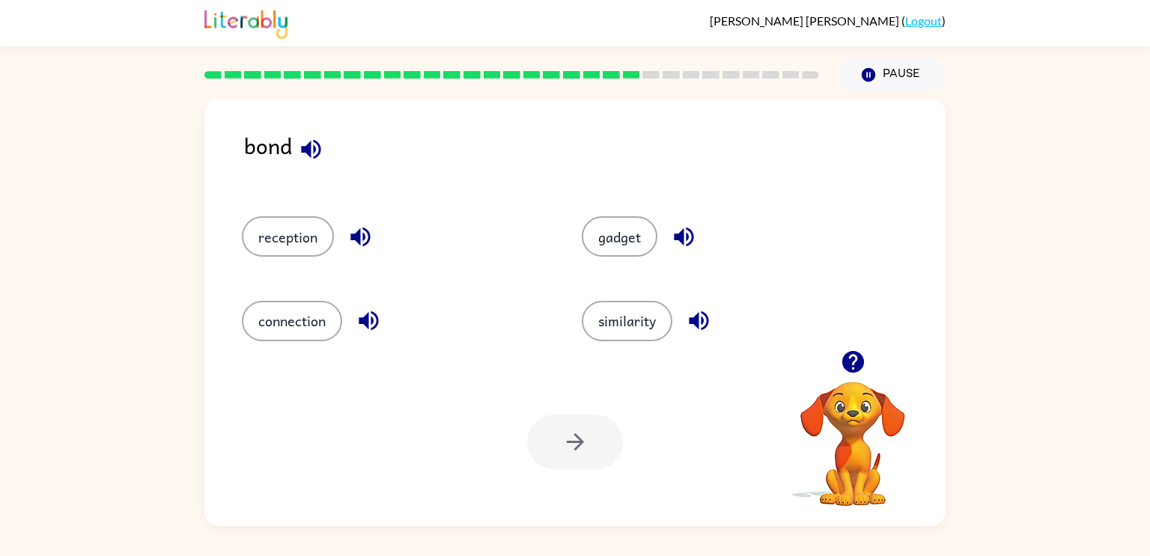
click at [313, 153] on icon "button" at bounding box center [310, 148] width 19 height 19
click at [377, 312] on icon "button" at bounding box center [369, 321] width 26 height 26
click at [274, 315] on button "connection" at bounding box center [292, 321] width 100 height 40
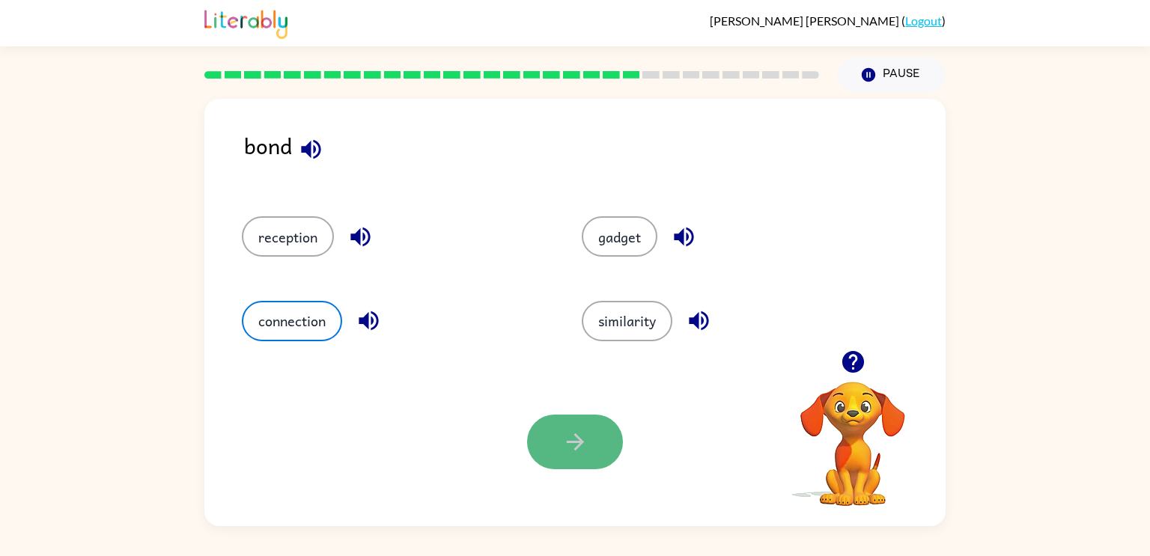
click at [595, 448] on button "button" at bounding box center [575, 442] width 96 height 55
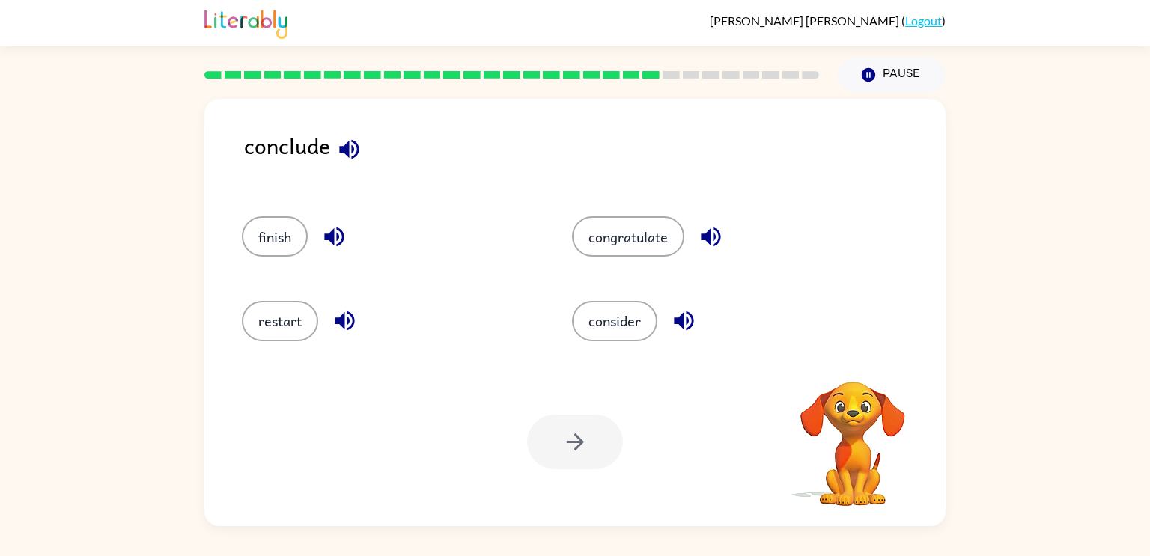
click at [347, 166] on button "button" at bounding box center [349, 149] width 38 height 38
click at [349, 149] on icon "button" at bounding box center [349, 149] width 26 height 26
click at [283, 245] on button "finish" at bounding box center [275, 236] width 66 height 40
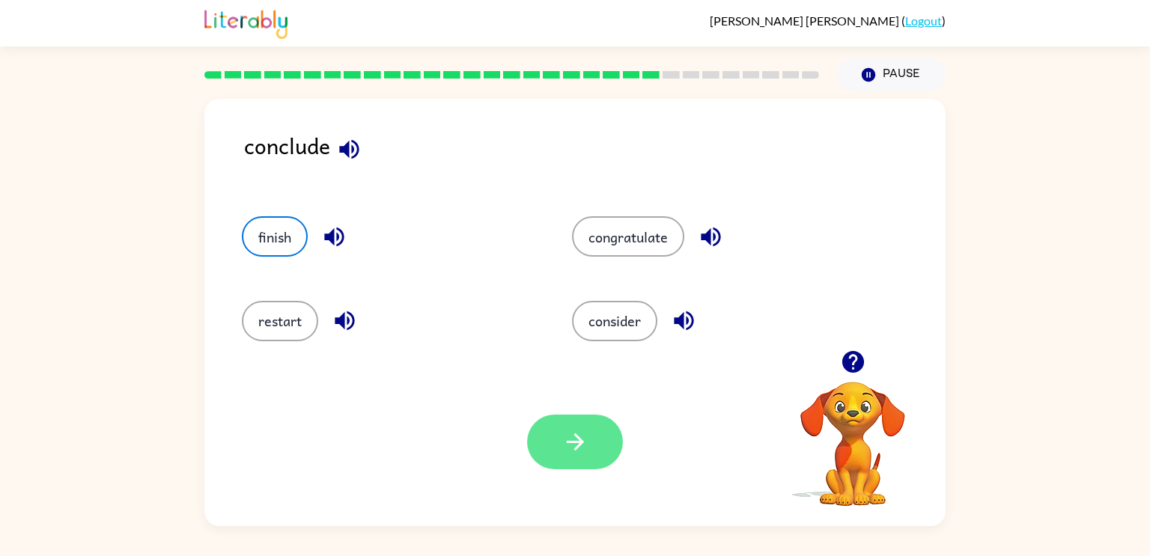
click at [571, 457] on button "button" at bounding box center [575, 442] width 96 height 55
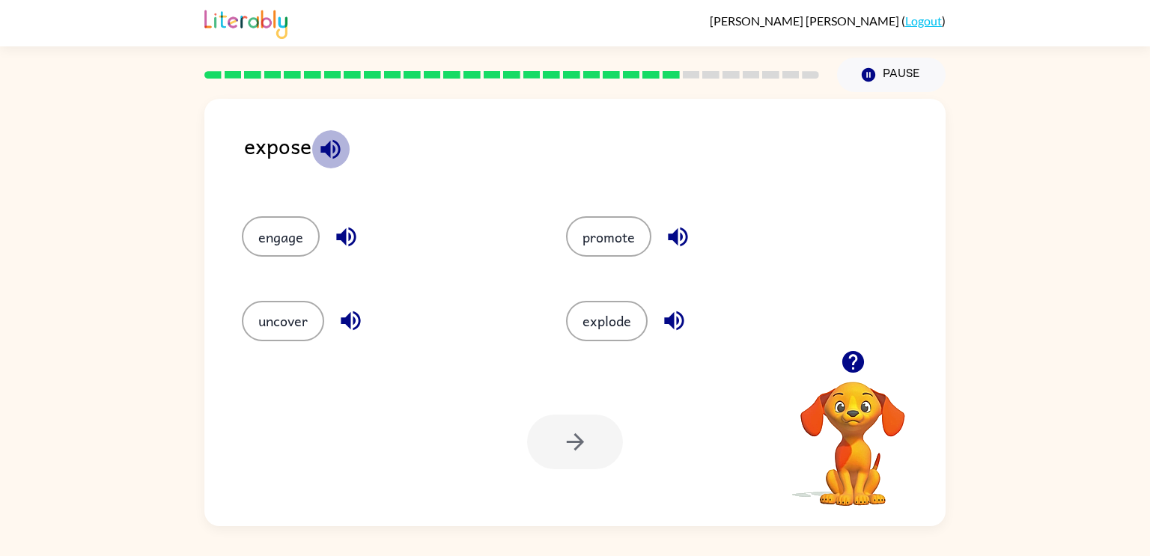
click at [326, 141] on icon "button" at bounding box center [330, 149] width 26 height 26
click at [354, 318] on icon "button" at bounding box center [350, 320] width 19 height 19
click at [308, 323] on button "uncover" at bounding box center [283, 321] width 82 height 40
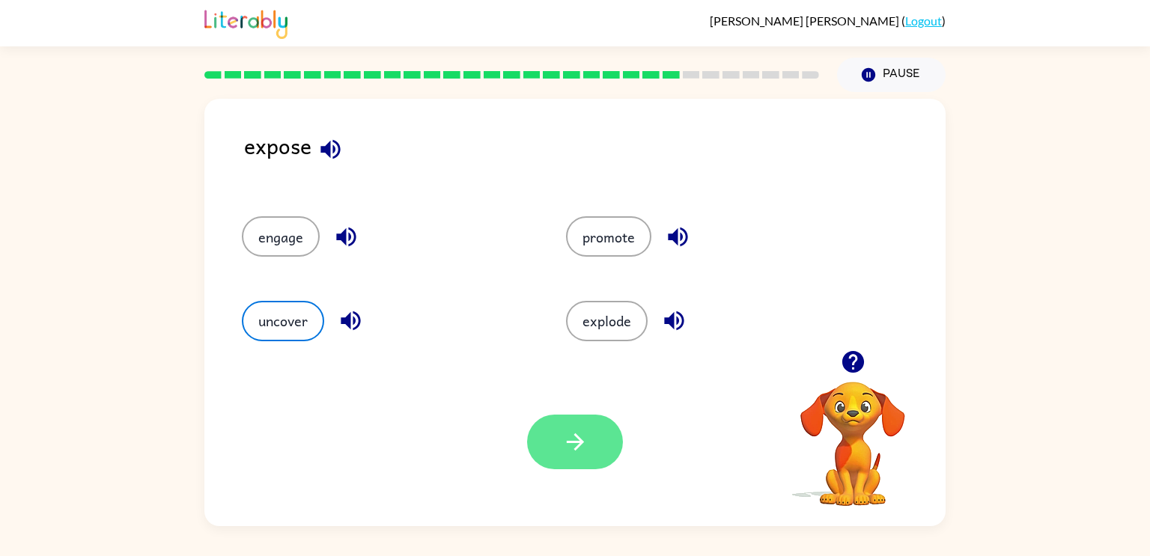
click at [593, 434] on button "button" at bounding box center [575, 442] width 96 height 55
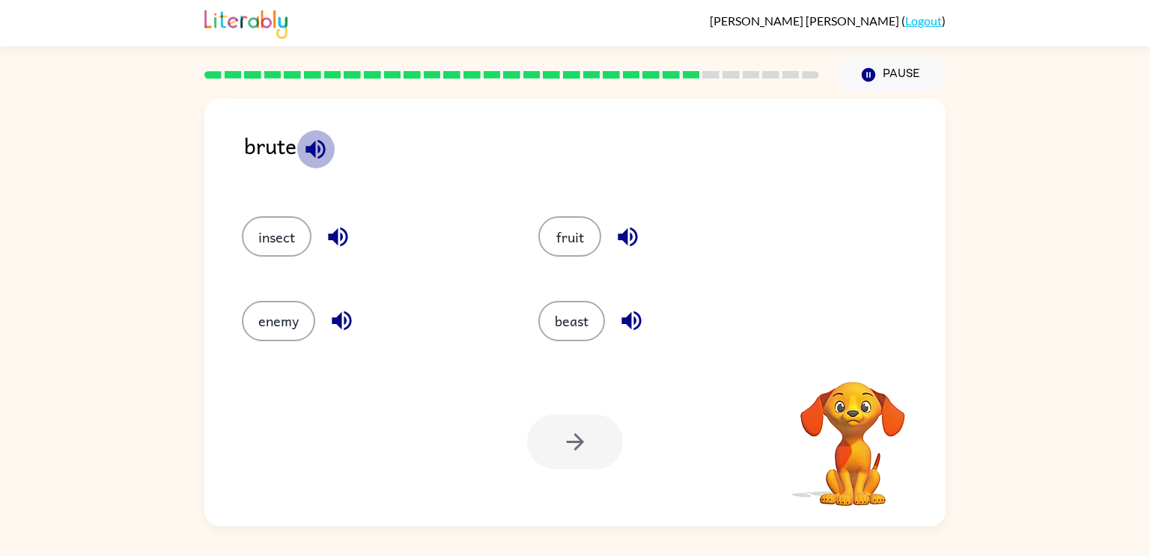
click at [314, 156] on icon "button" at bounding box center [314, 148] width 19 height 19
click at [629, 310] on icon "button" at bounding box center [631, 321] width 26 height 26
click at [348, 325] on icon "button" at bounding box center [341, 320] width 19 height 19
click at [331, 224] on icon "button" at bounding box center [338, 237] width 26 height 26
click at [297, 146] on button "button" at bounding box center [315, 149] width 38 height 38
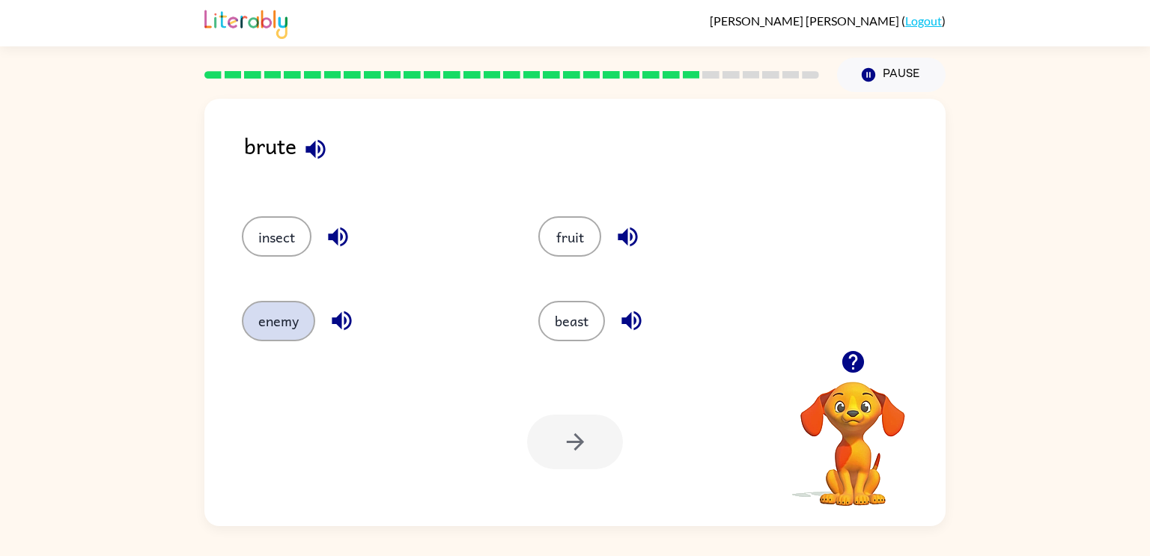
click at [299, 309] on button "enemy" at bounding box center [278, 321] width 73 height 40
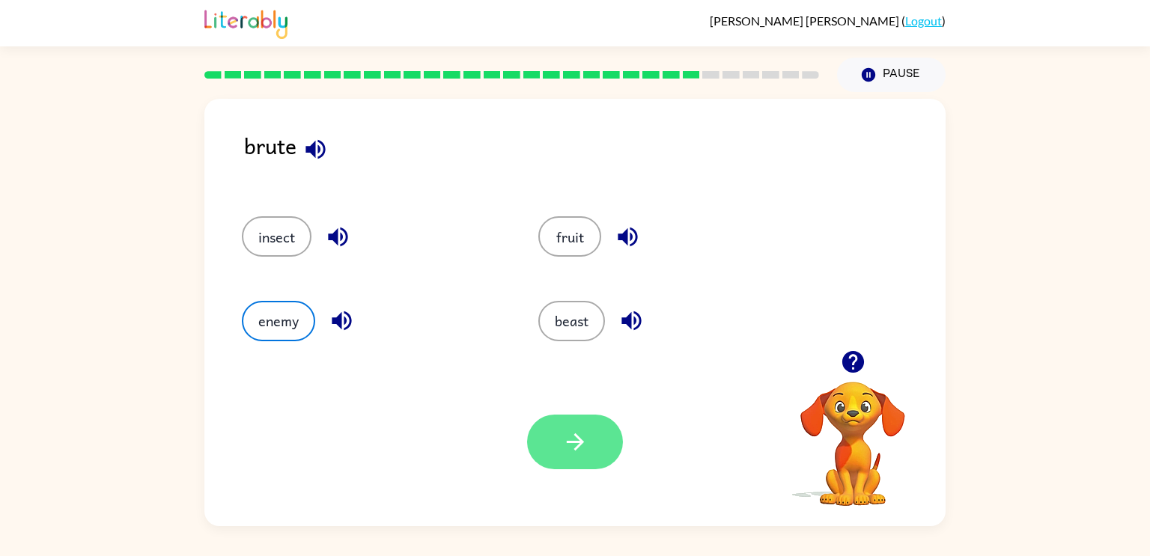
click at [619, 438] on button "button" at bounding box center [575, 442] width 96 height 55
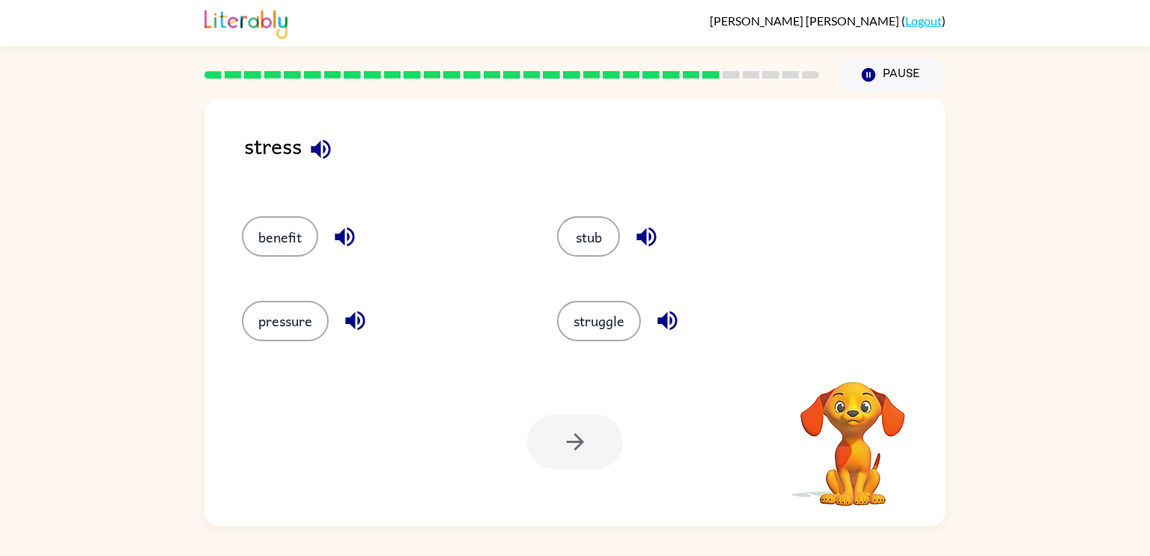
click at [324, 154] on icon "button" at bounding box center [321, 149] width 26 height 26
click at [362, 326] on icon "button" at bounding box center [354, 320] width 19 height 19
click at [638, 235] on icon "button" at bounding box center [645, 237] width 19 height 19
click at [664, 335] on button "button" at bounding box center [667, 321] width 38 height 38
click at [342, 231] on icon "button" at bounding box center [344, 237] width 19 height 19
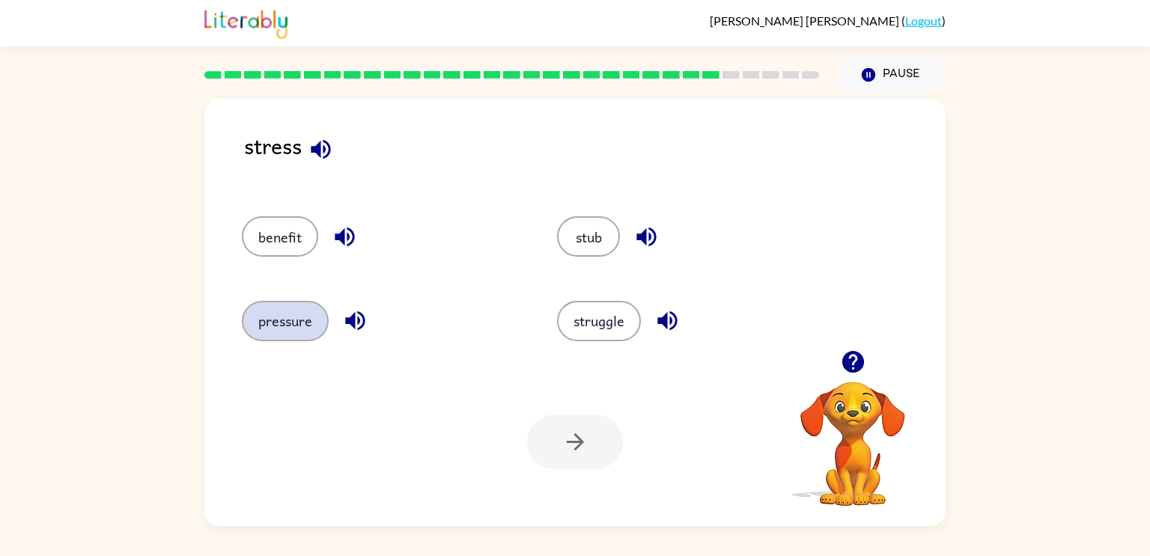
click at [272, 322] on button "pressure" at bounding box center [285, 321] width 87 height 40
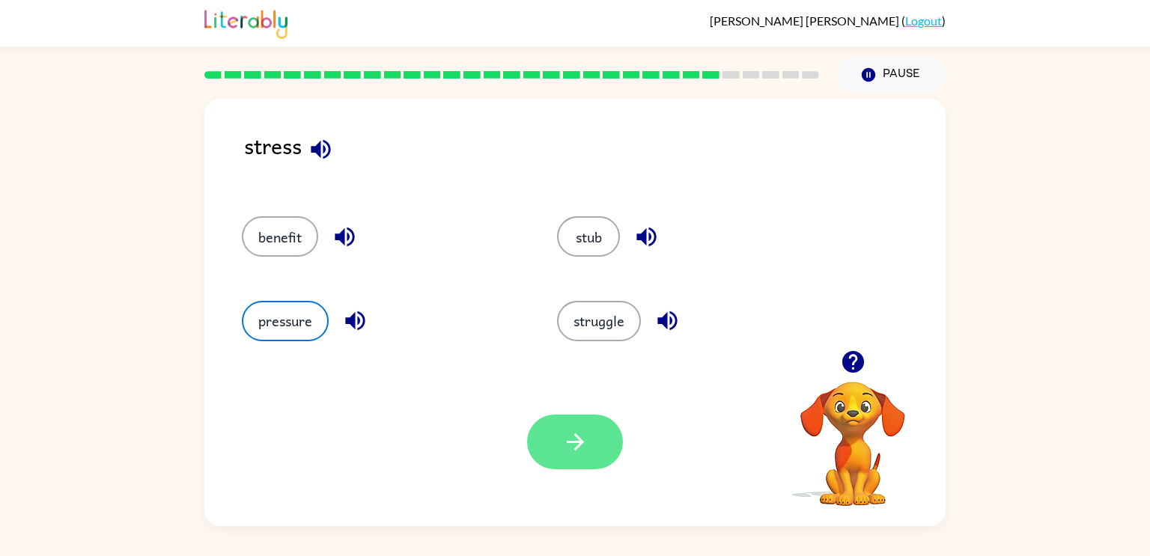
click at [600, 445] on button "button" at bounding box center [575, 442] width 96 height 55
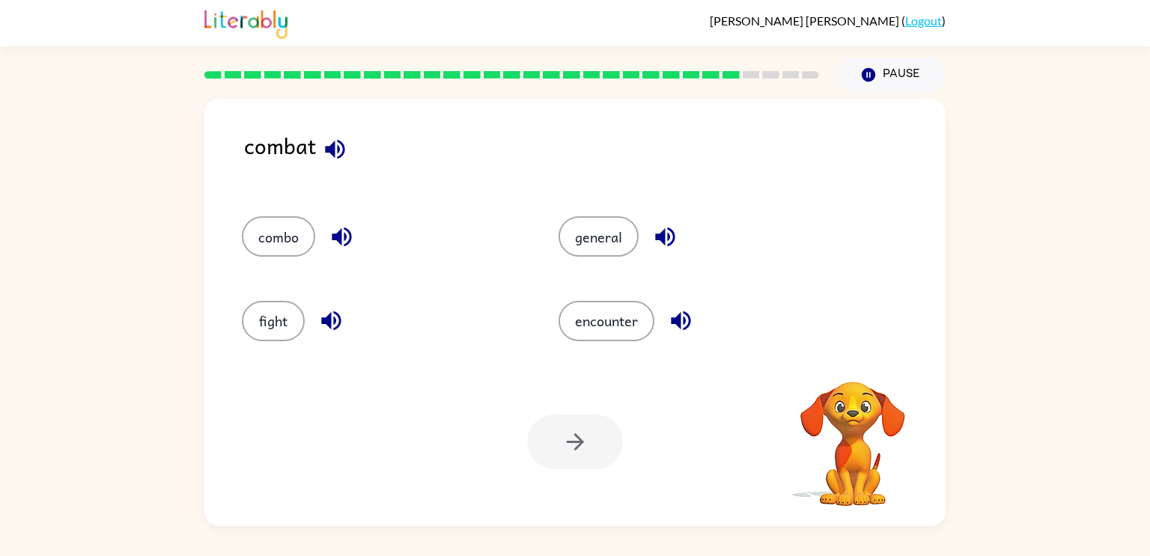
click at [337, 138] on icon "button" at bounding box center [335, 149] width 26 height 26
click at [338, 326] on icon "button" at bounding box center [330, 320] width 19 height 19
click at [285, 315] on button "fight" at bounding box center [273, 321] width 63 height 40
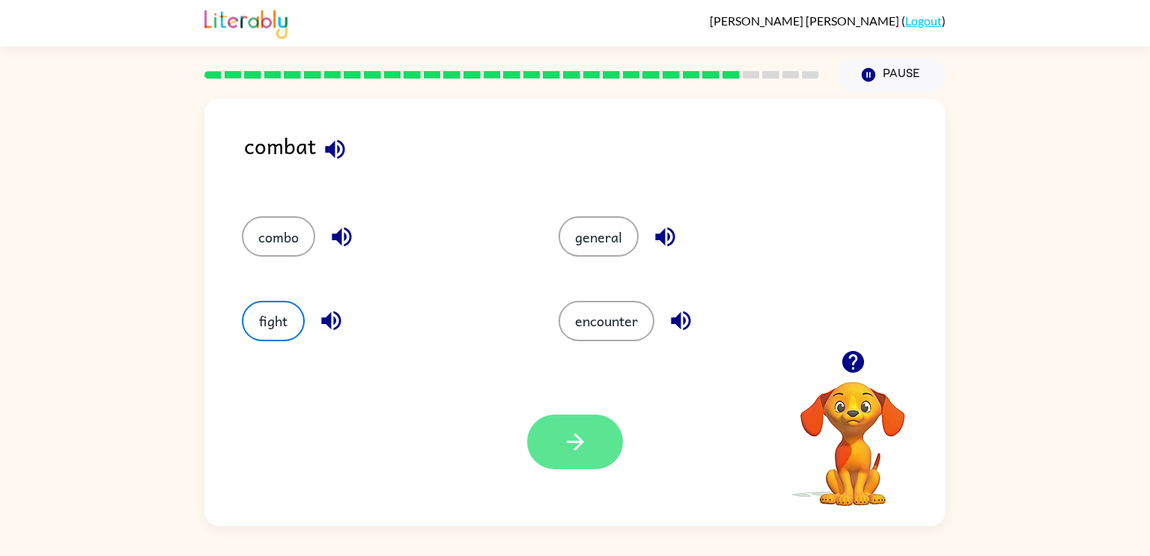
click at [597, 436] on button "button" at bounding box center [575, 442] width 96 height 55
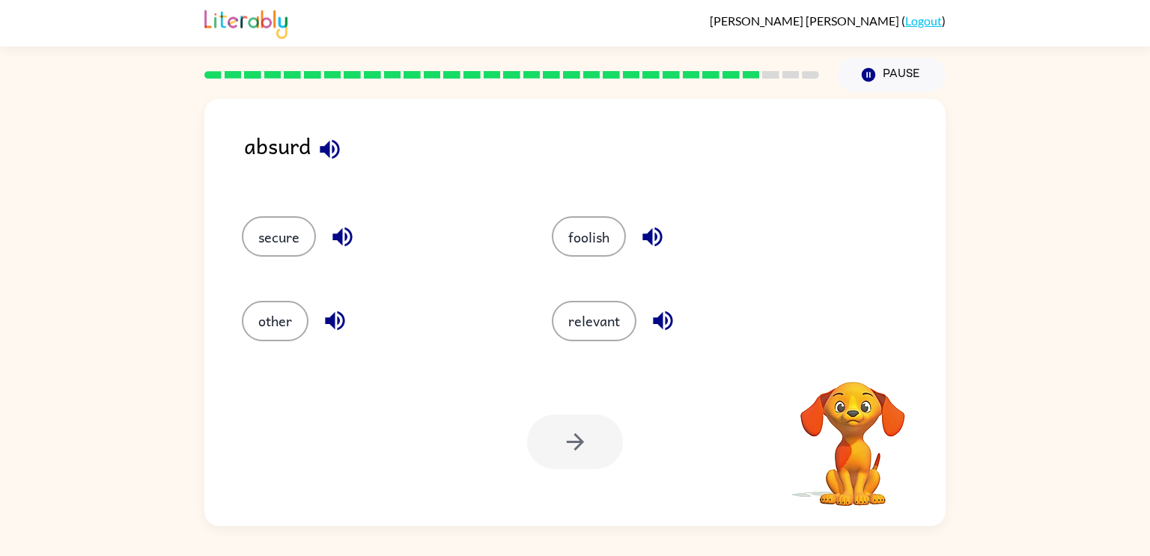
click at [326, 153] on icon "button" at bounding box center [329, 148] width 19 height 19
click at [656, 237] on icon "button" at bounding box center [652, 237] width 26 height 26
click at [600, 238] on button "foolish" at bounding box center [589, 236] width 74 height 40
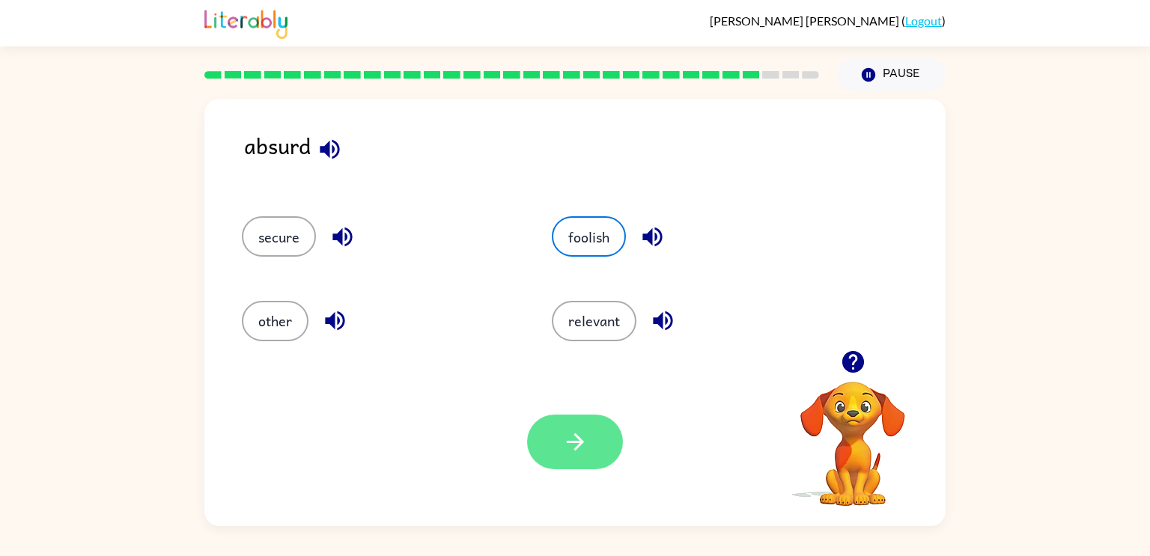
click at [579, 462] on button "button" at bounding box center [575, 442] width 96 height 55
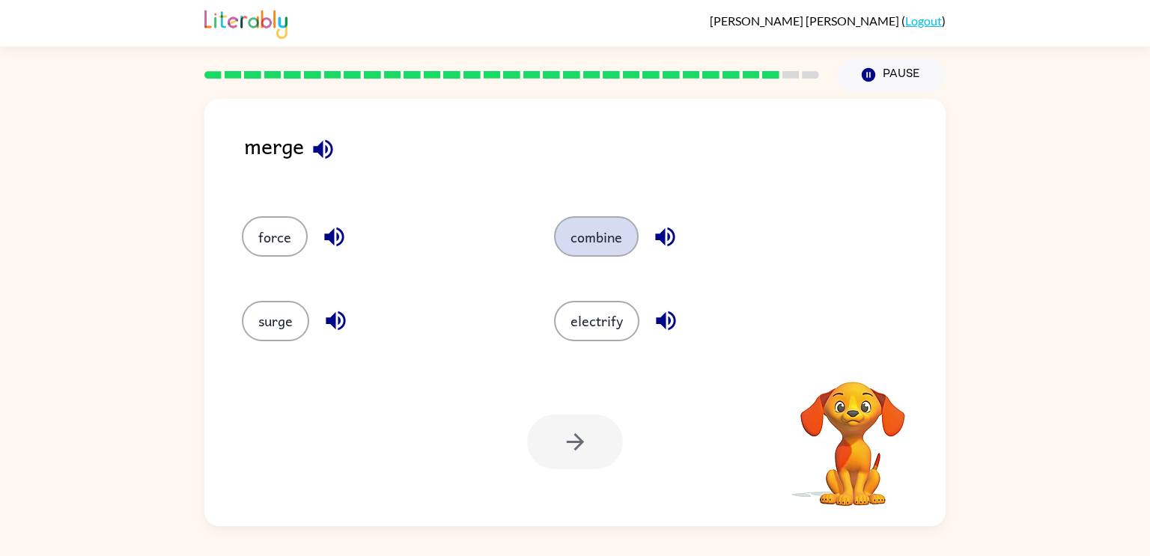
click at [608, 229] on button "combine" at bounding box center [596, 236] width 85 height 40
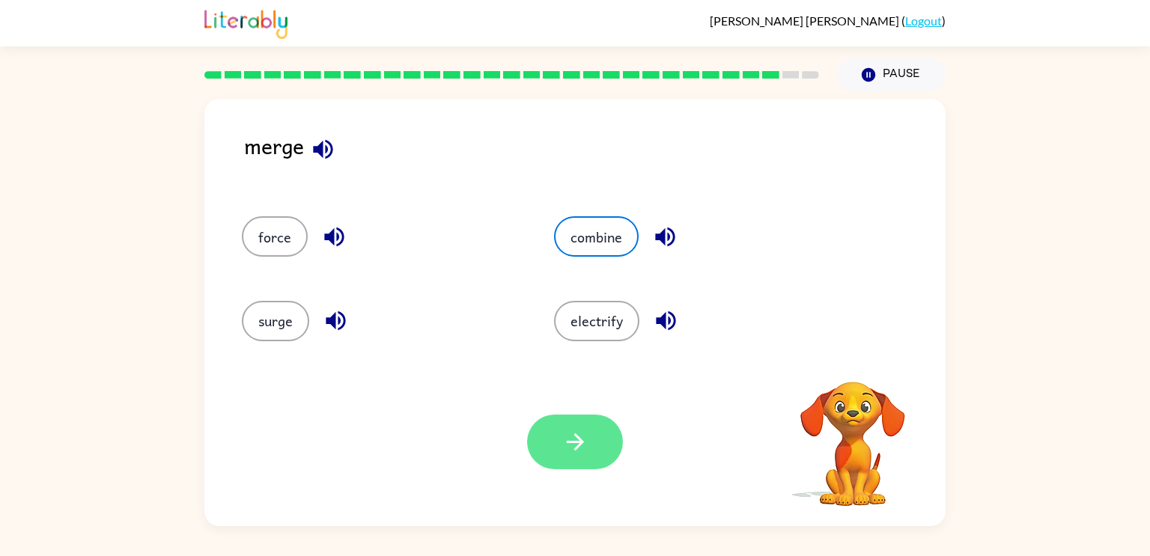
click at [582, 445] on icon "button" at bounding box center [575, 442] width 26 height 26
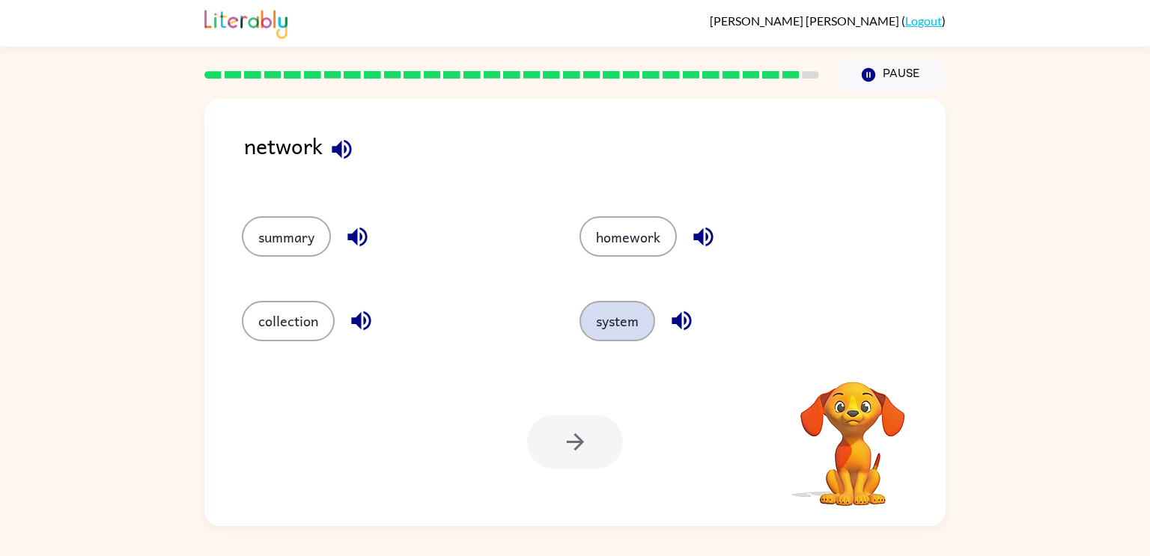
click at [613, 326] on button "system" at bounding box center [617, 321] width 76 height 40
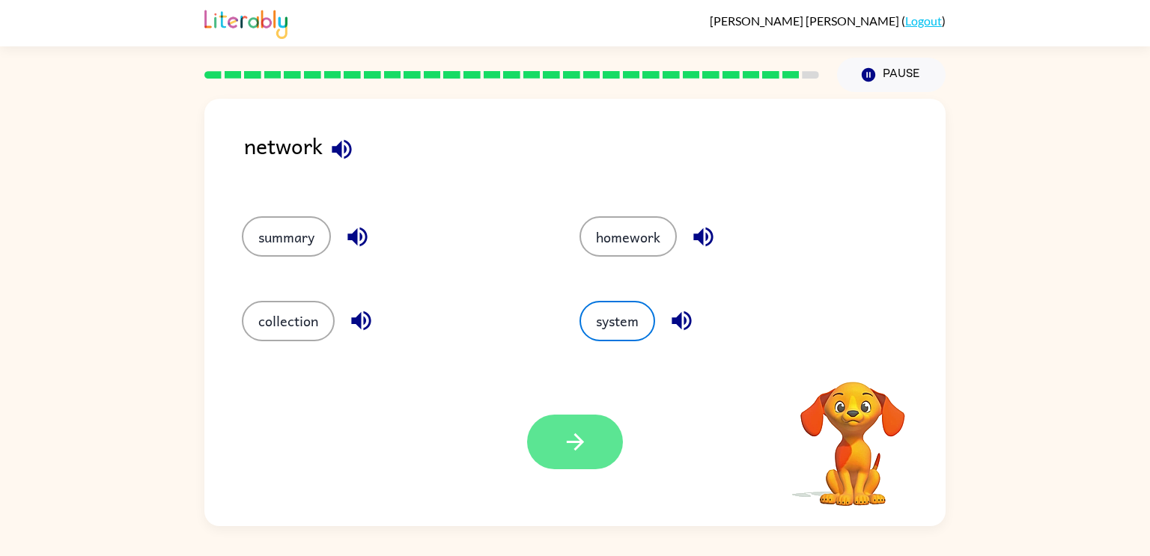
click at [555, 419] on button "button" at bounding box center [575, 442] width 96 height 55
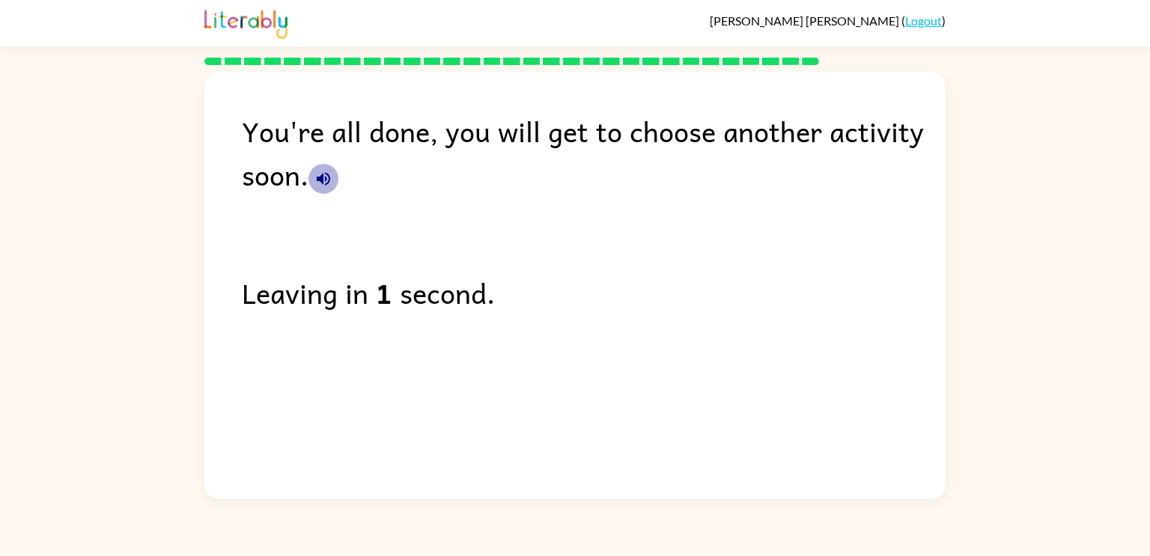
click at [321, 186] on icon "button" at bounding box center [323, 179] width 18 height 18
